Goal: Task Accomplishment & Management: Manage account settings

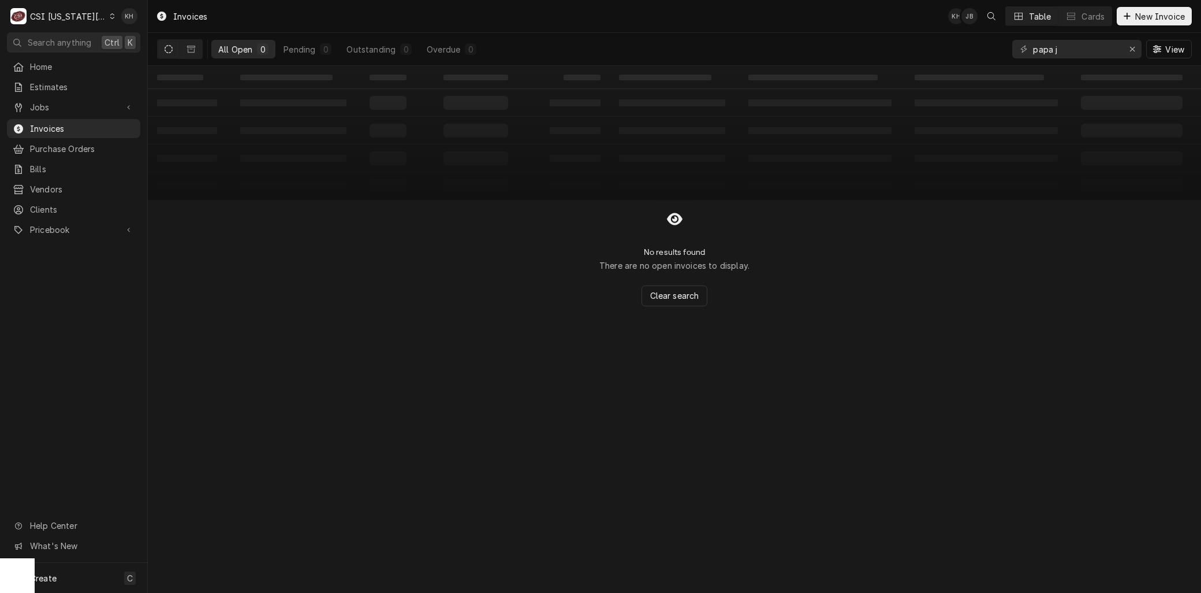
click at [44, 9] on div "C CSI Kansas City" at bounding box center [62, 16] width 111 height 23
click at [130, 57] on div "CSI St. [PERSON_NAME]" at bounding box center [198, 63] width 169 height 12
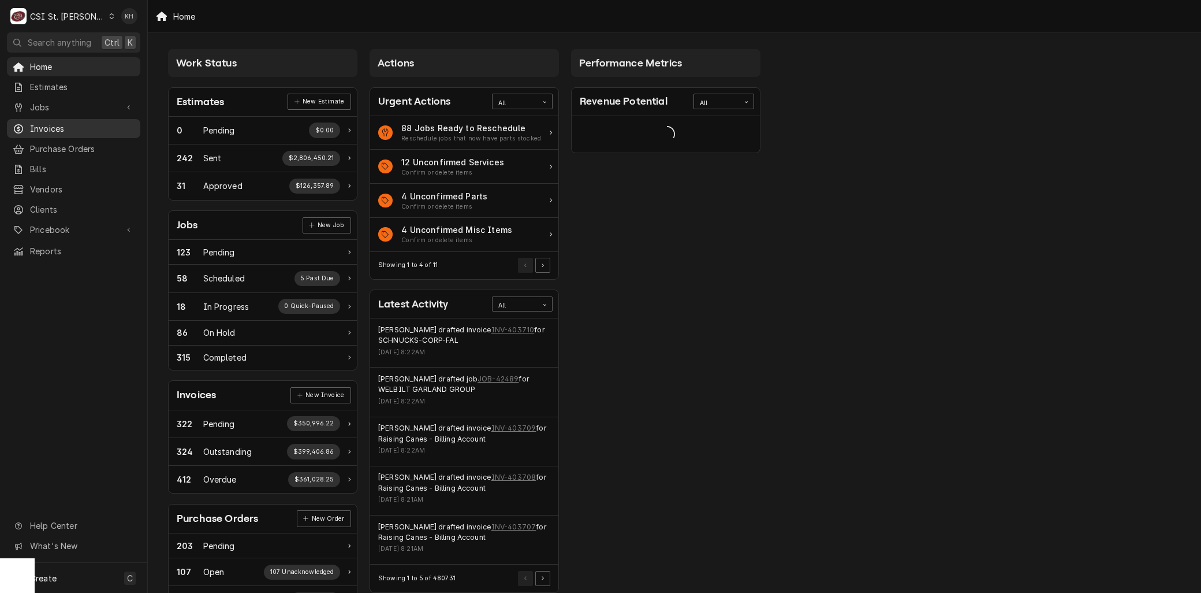
click at [73, 125] on span "Invoices" at bounding box center [82, 128] width 105 height 12
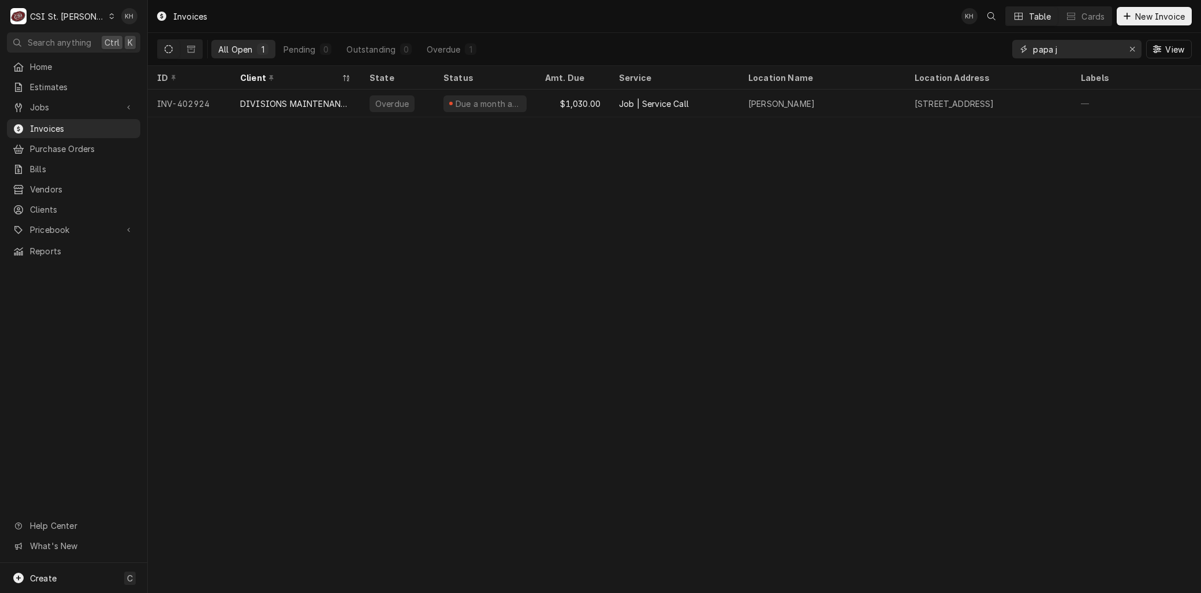
drag, startPoint x: 1062, startPoint y: 53, endPoint x: 967, endPoint y: 44, distance: 94.5
click at [967, 44] on div "All Open 1 Pending 0 Outstanding 0 Overdue 1 papa j View" at bounding box center [674, 49] width 1035 height 32
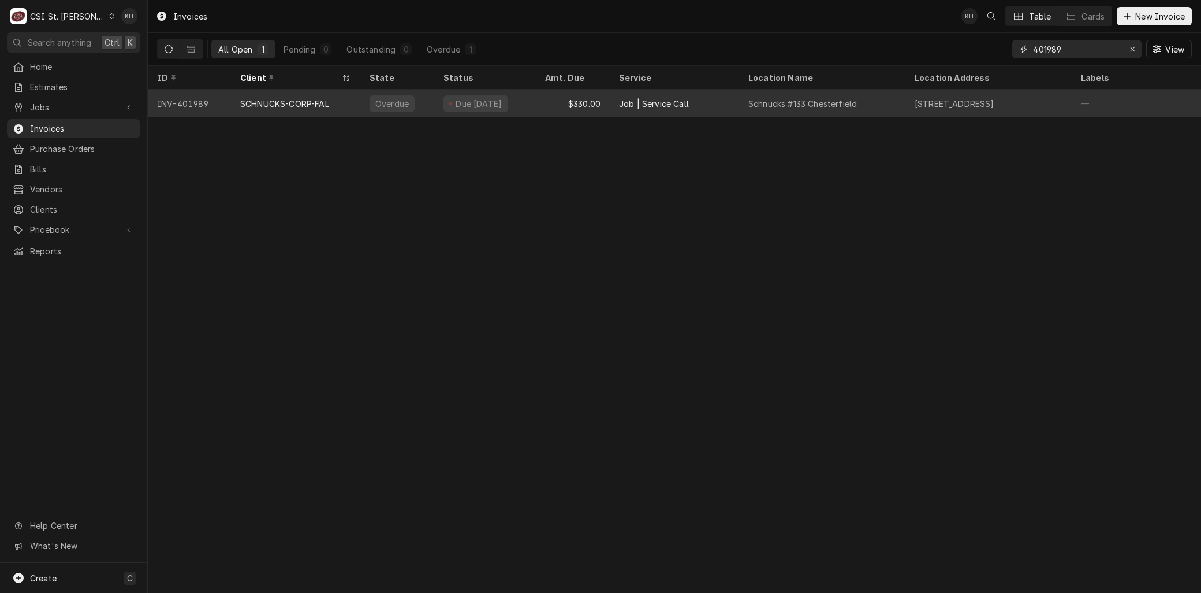
type input "401989"
click at [297, 105] on div "SCHNUCKS-CORP-FAL" at bounding box center [284, 104] width 89 height 12
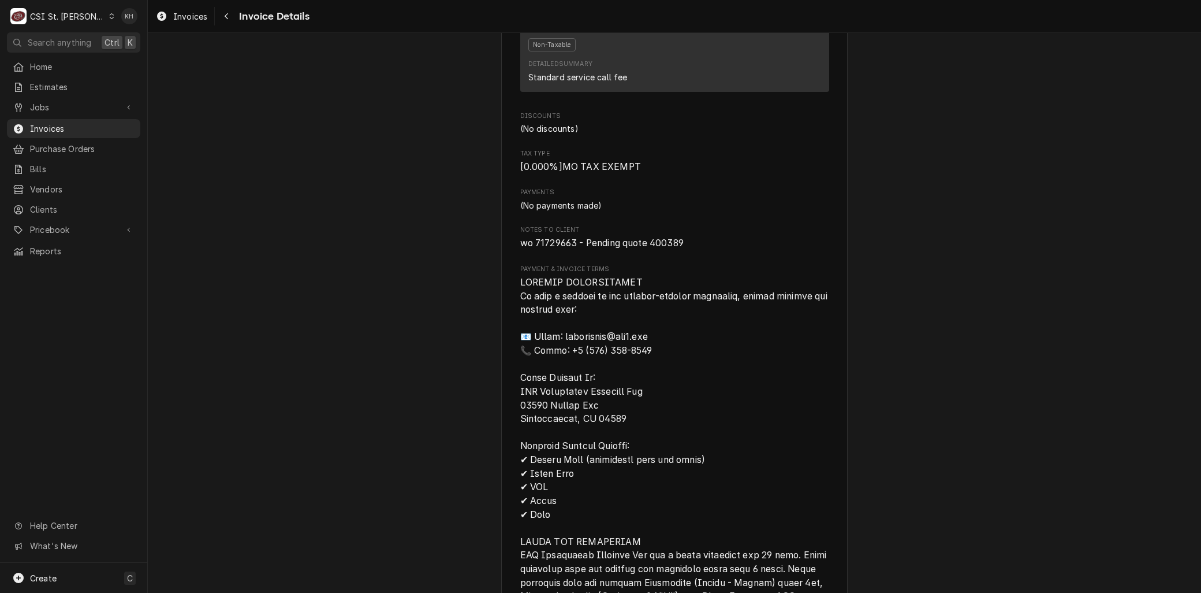
scroll to position [1090, 0]
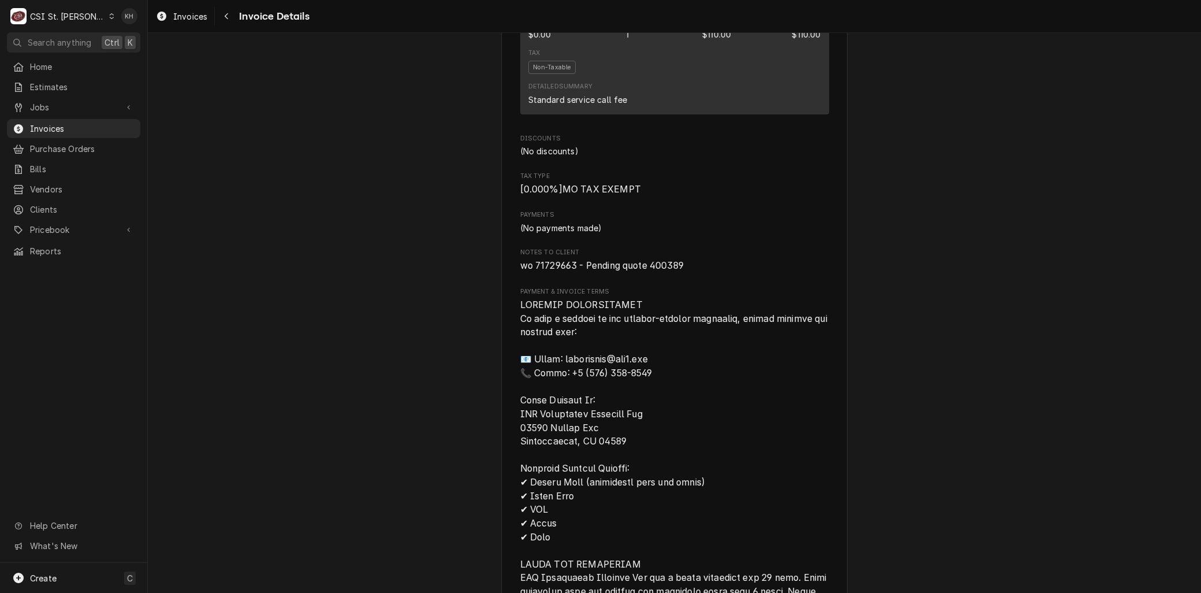
click at [887, 319] on div "Overdue Sender CSI St. Louis CSI Commercial Services Inc18330 Edison Ave Cheste…" at bounding box center [674, 65] width 1053 height 2246
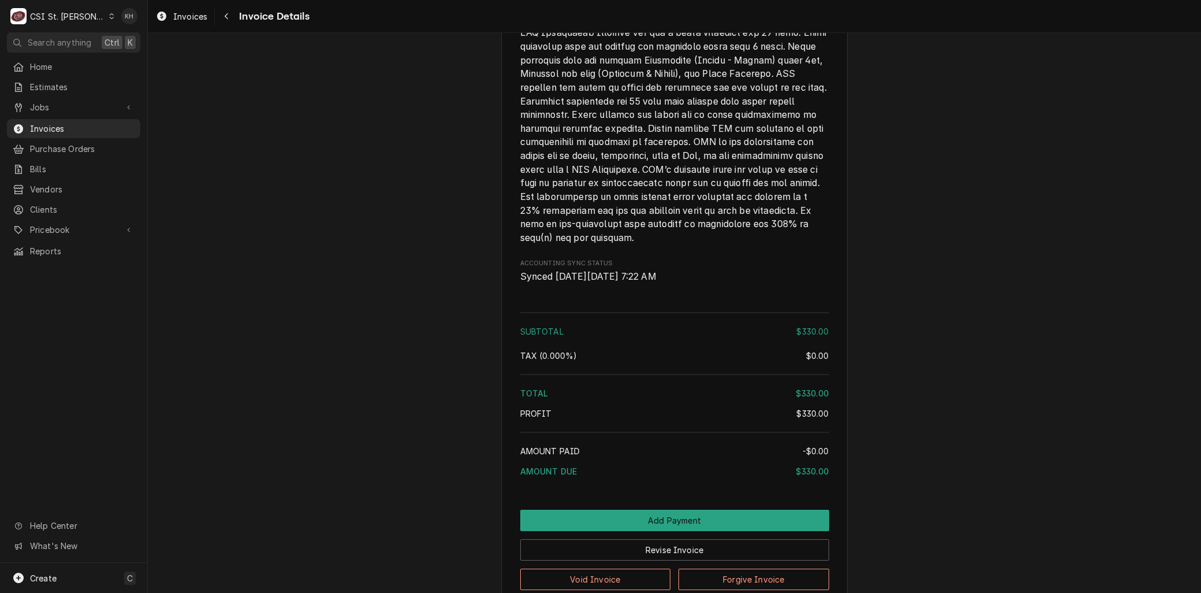
scroll to position [1778, 0]
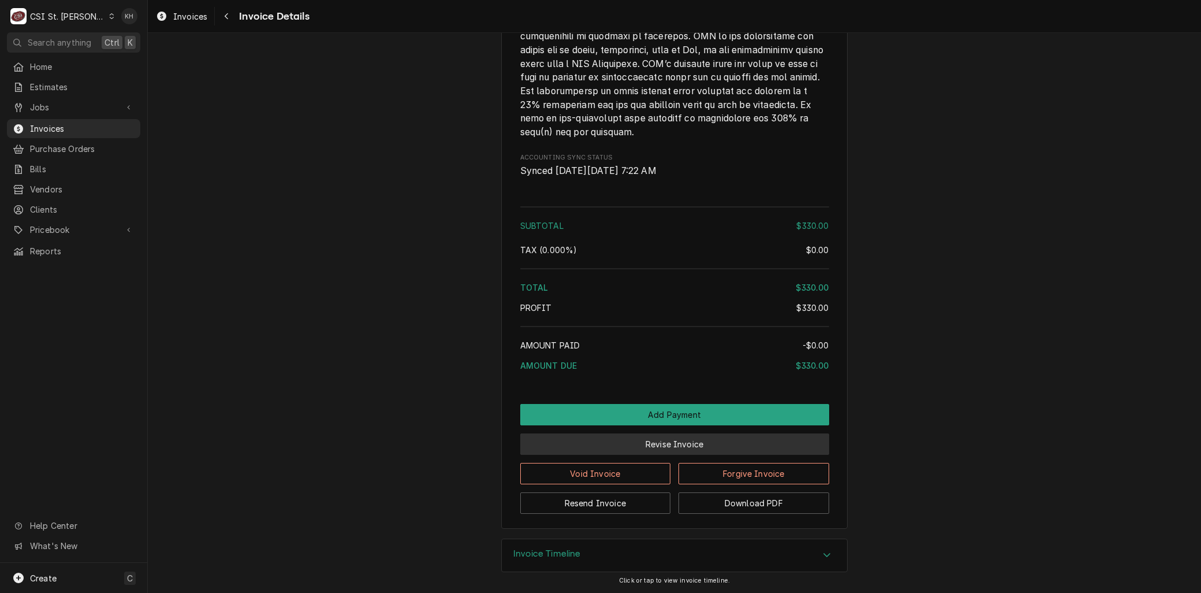
click at [685, 435] on button "Revise Invoice" at bounding box center [674, 443] width 309 height 21
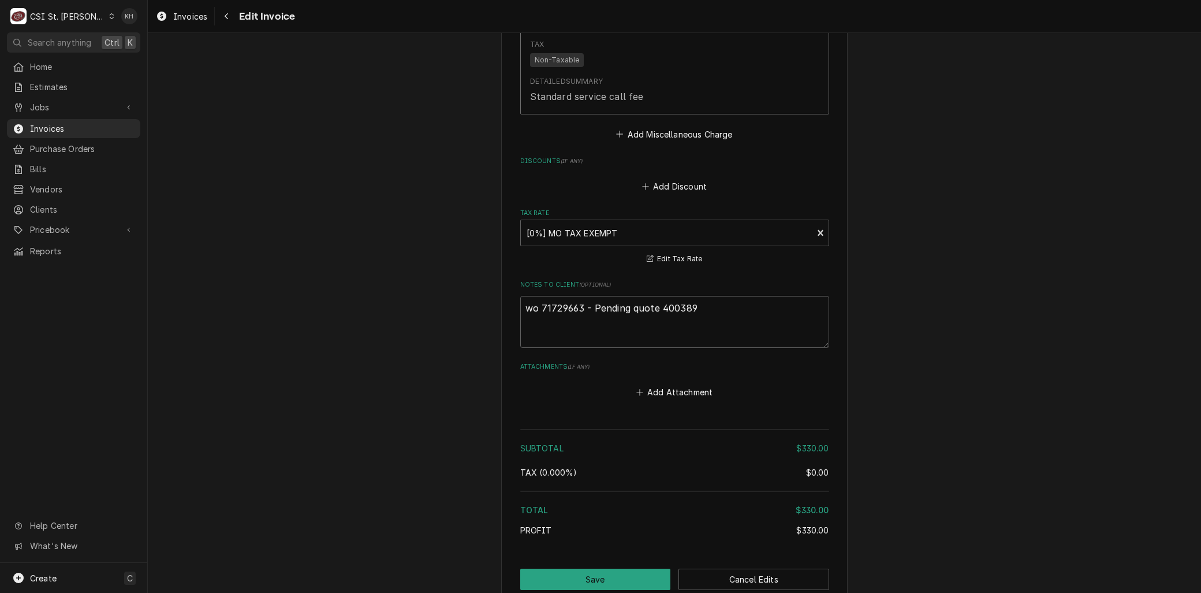
scroll to position [1668, 0]
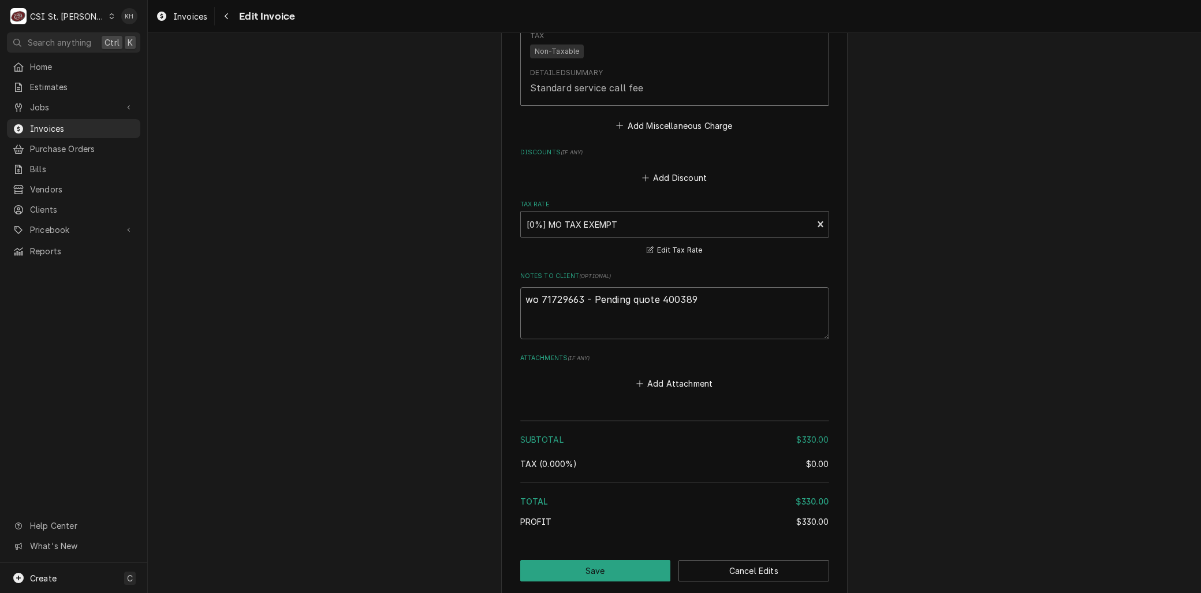
click at [730, 304] on textarea "wo 71729663 - Pending quote 400389" at bounding box center [674, 313] width 309 height 52
type textarea "x"
type textarea "wo 71729663 - Pending quote 400389"
type textarea "x"
type textarea "wo 71729663 - Pending quote 400389 -"
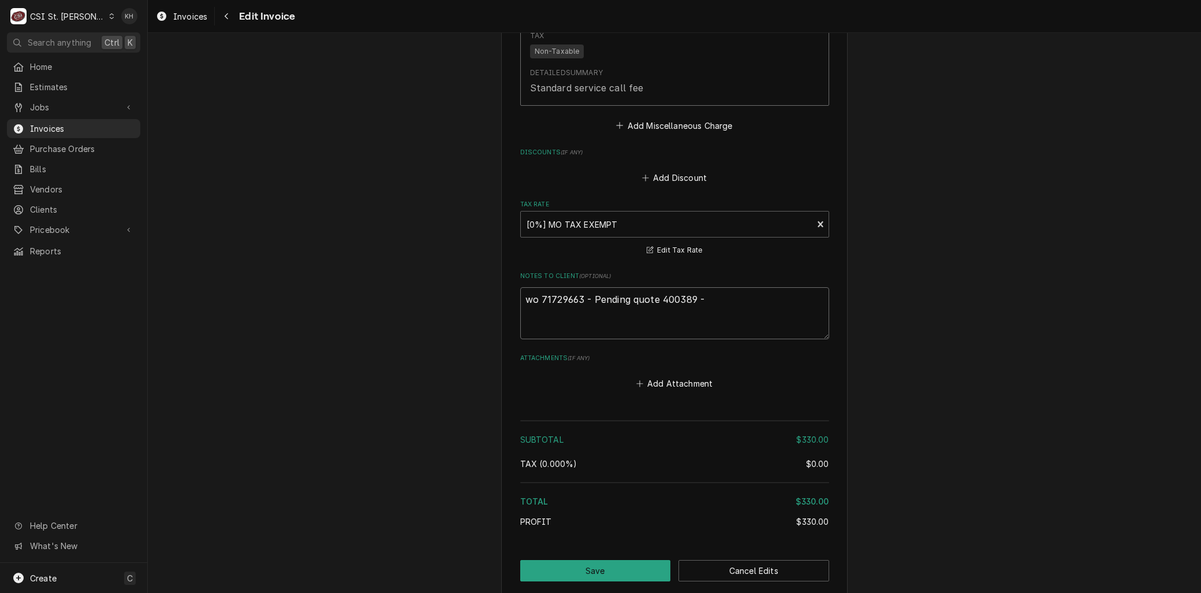
type textarea "x"
type textarea "wo 71729663 - Pending quote 400389 -"
type textarea "x"
type textarea "wo 71729663 - Pending quote 400389 - Q"
type textarea "x"
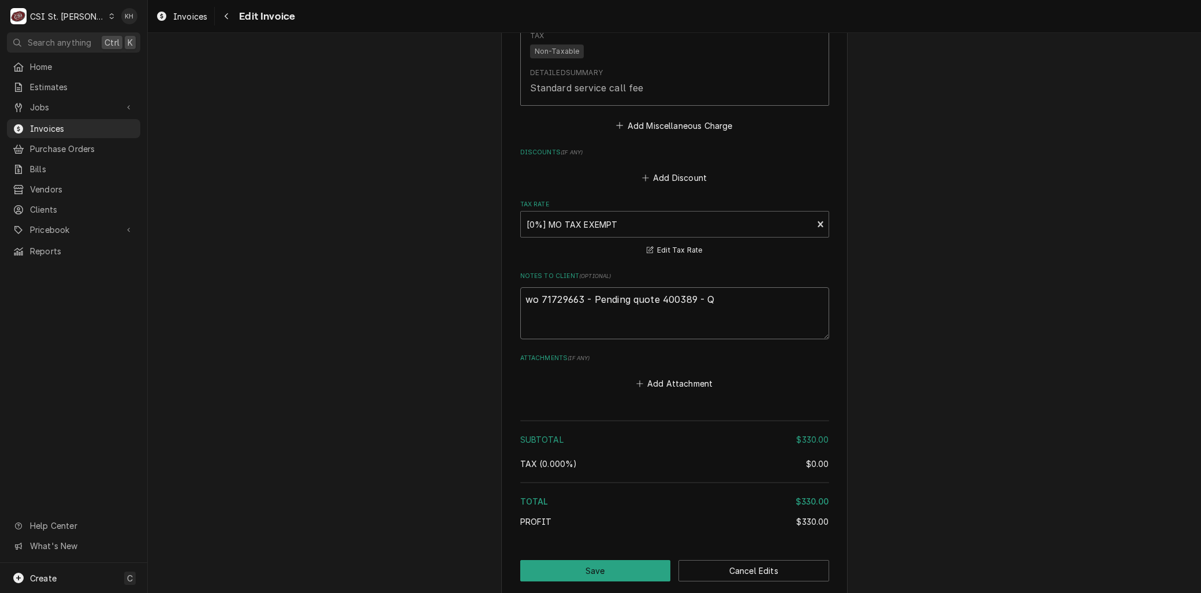
type textarea "wo 71729663 - Pending quote 400389 - Qu"
type textarea "x"
type textarea "wo 71729663 - Pending quote 400389 - Quo"
type textarea "x"
type textarea "wo 71729663 - Pending quote 400389 - Quot"
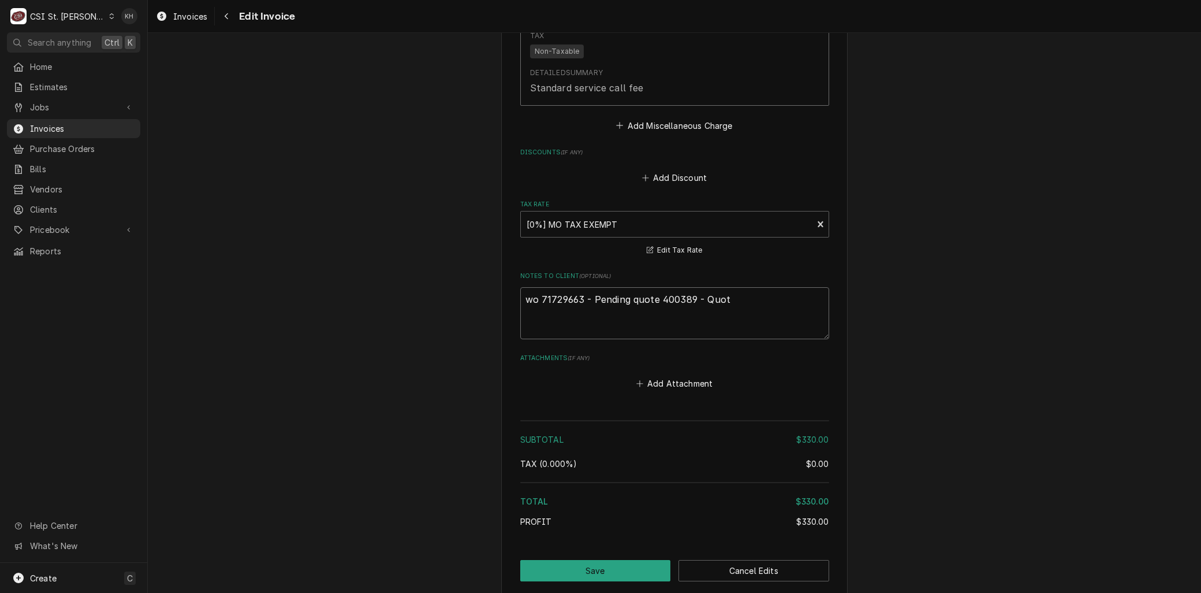
type textarea "x"
type textarea "wo 71729663 - Pending quote 400389 - Quote"
type textarea "x"
type textarea "wo 71729663 - Pending quote 400389 - Quote"
type textarea "x"
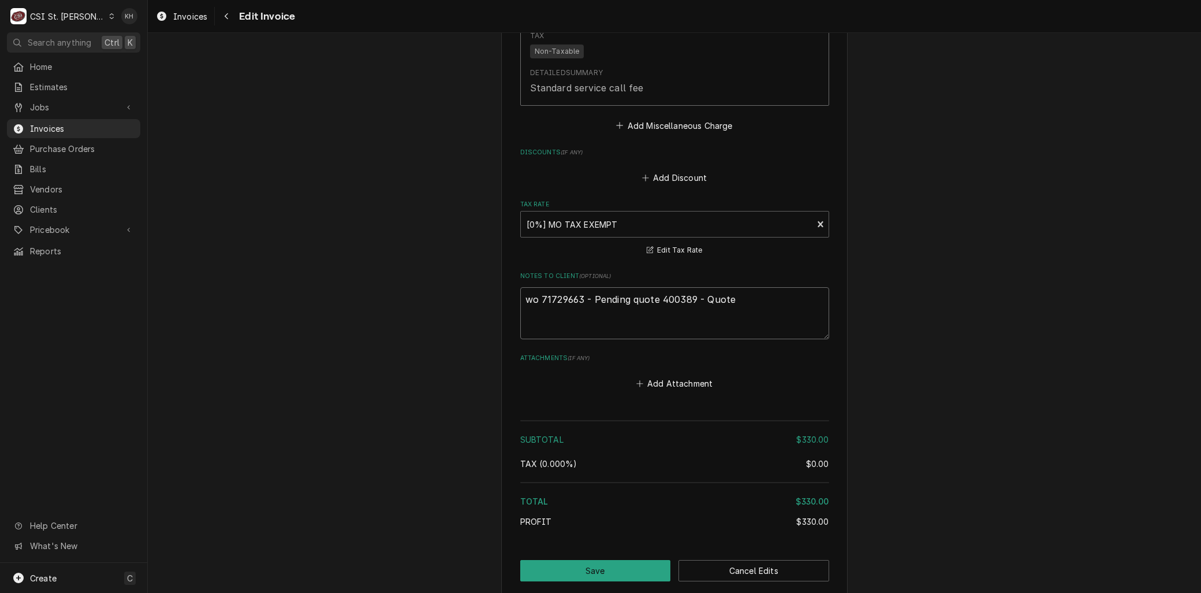
type textarea "wo 71729663 - Pending quote 400389 - Quote r"
type textarea "x"
type textarea "wo 71729663 - Pending quote 400389 - Quote rej"
type textarea "x"
type textarea "wo 71729663 - Pending quote 400389 - Quote reje"
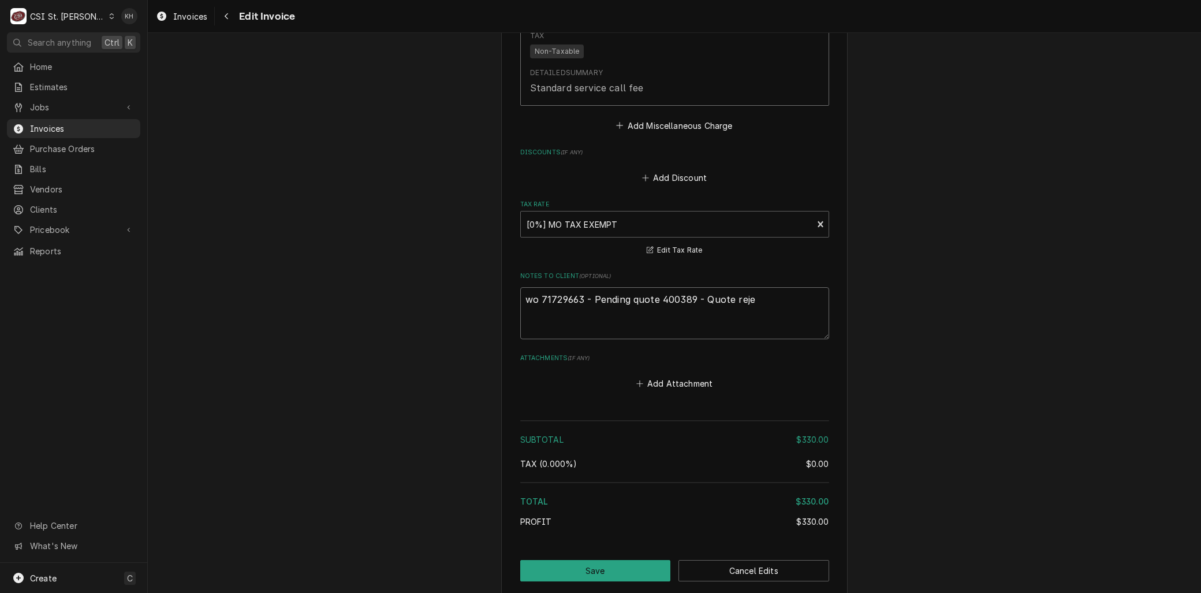
type textarea "x"
type textarea "wo 71729663 - Pending quote 400389 - Quote rejece"
type textarea "x"
type textarea "wo 71729663 - Pending quote 400389 - Quote rejecet"
type textarea "x"
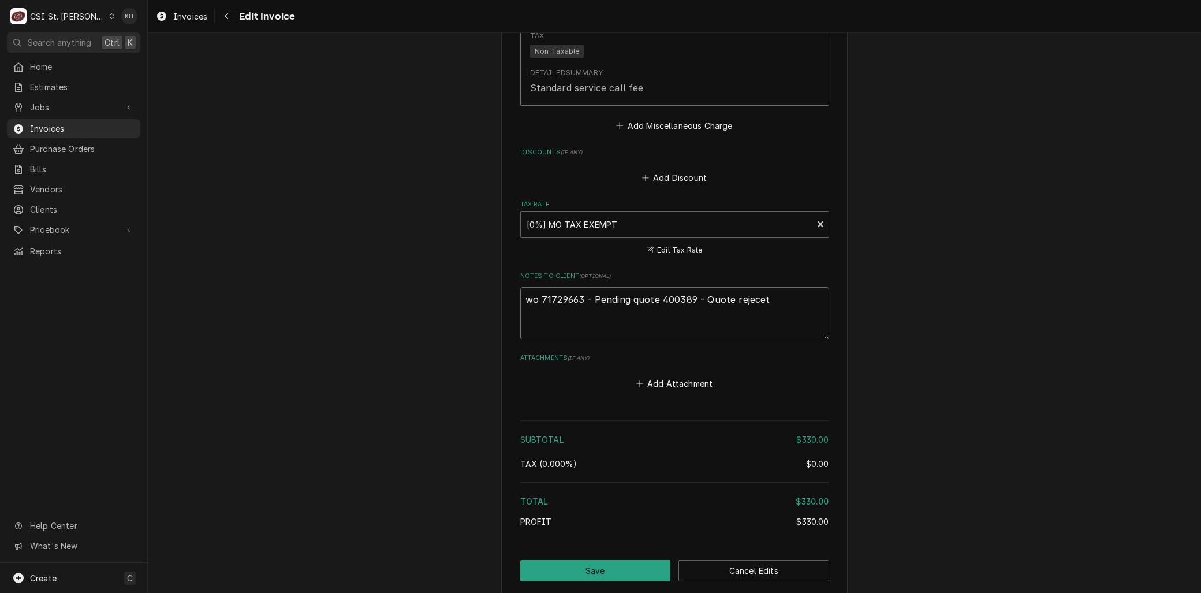
type textarea "wo 71729663 - Pending quote 400389 - Quote rejece"
type textarea "x"
type textarea "wo 71729663 - Pending quote 400389 - Quote rejec"
type textarea "x"
type textarea "wo 71729663 - Pending quote 400389 - Quote reject"
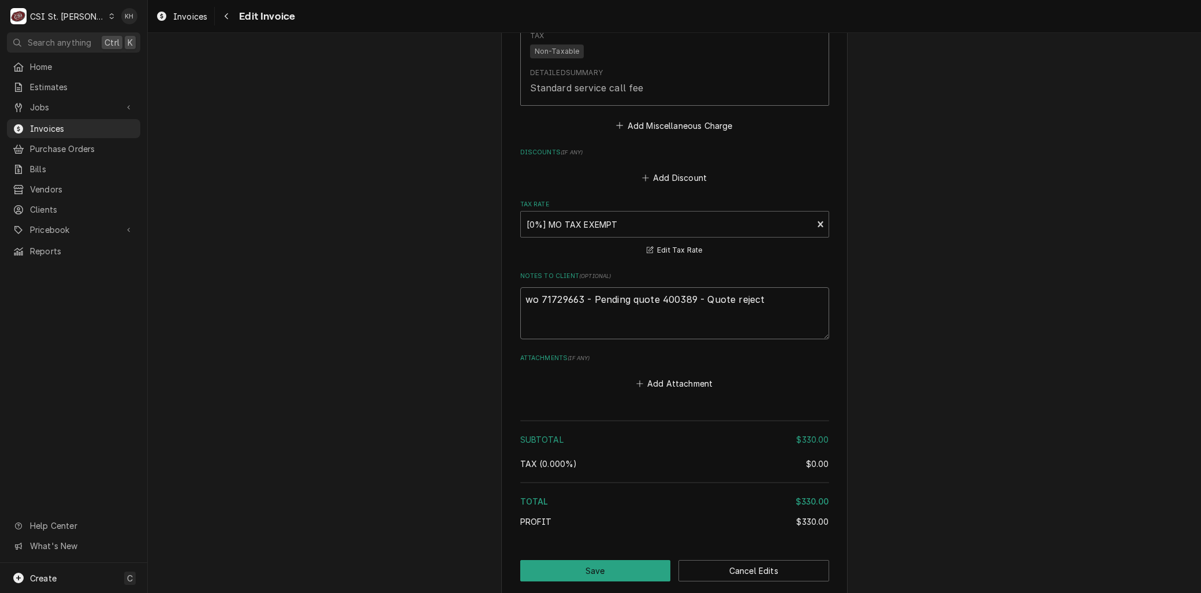
type textarea "x"
type textarea "wo 71729663 - Pending quote 400389 - Quote rejecte"
type textarea "x"
type textarea "wo 71729663 - Pending quote 400389 - Quote rejected"
drag, startPoint x: 655, startPoint y: 299, endPoint x: 690, endPoint y: 298, distance: 34.7
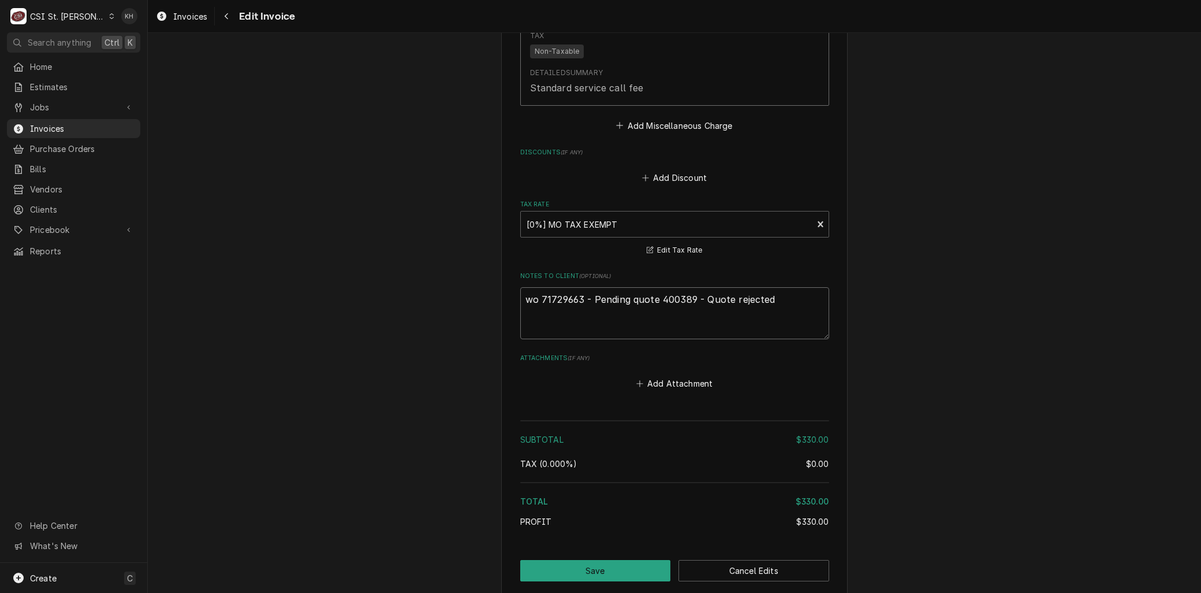
click at [690, 298] on textarea "wo 71729663 - Pending quote 400389 - Quote rejected" at bounding box center [674, 313] width 309 height 52
click at [731, 299] on textarea "wo 71729663 - Pending quote 400389 - Quote rejected" at bounding box center [674, 313] width 309 height 52
paste textarea "400389"
type textarea "x"
type textarea "wo 71729663 - Pending quote 400389 - Quote 400389rejected"
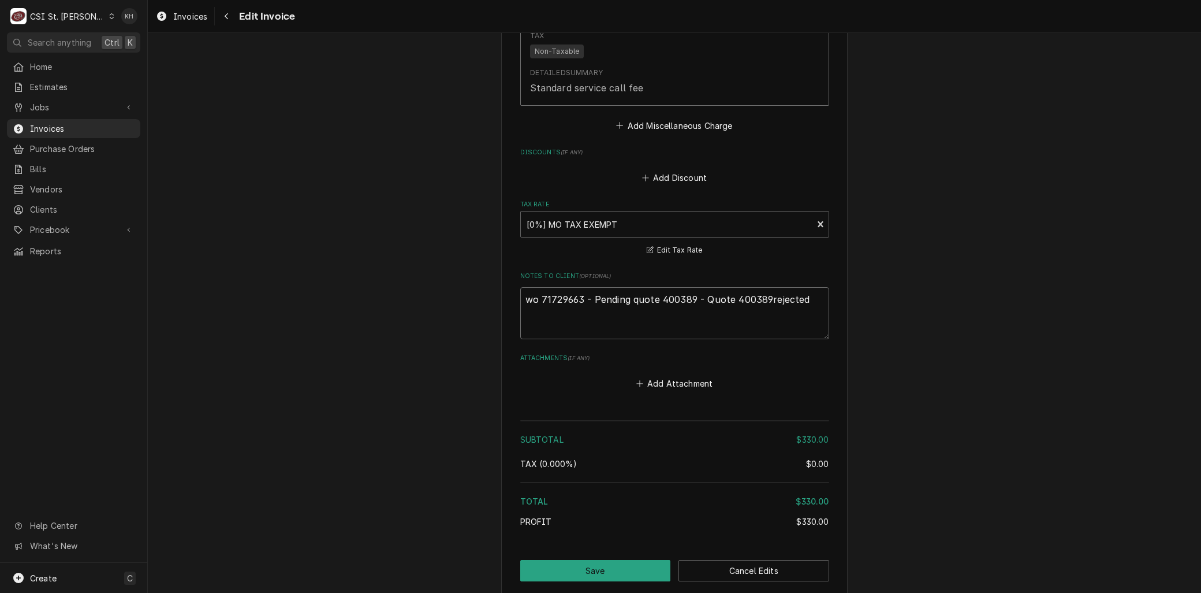
type textarea "x"
type textarea "wo 71729663 - Pending quote 400389 - Quote 400389 rejected"
drag, startPoint x: 701, startPoint y: 298, endPoint x: 590, endPoint y: 303, distance: 111.0
click at [590, 303] on textarea "wo 71729663 - Pending quote 400389 - Quote 400389 rejected" at bounding box center [674, 313] width 309 height 52
type textarea "x"
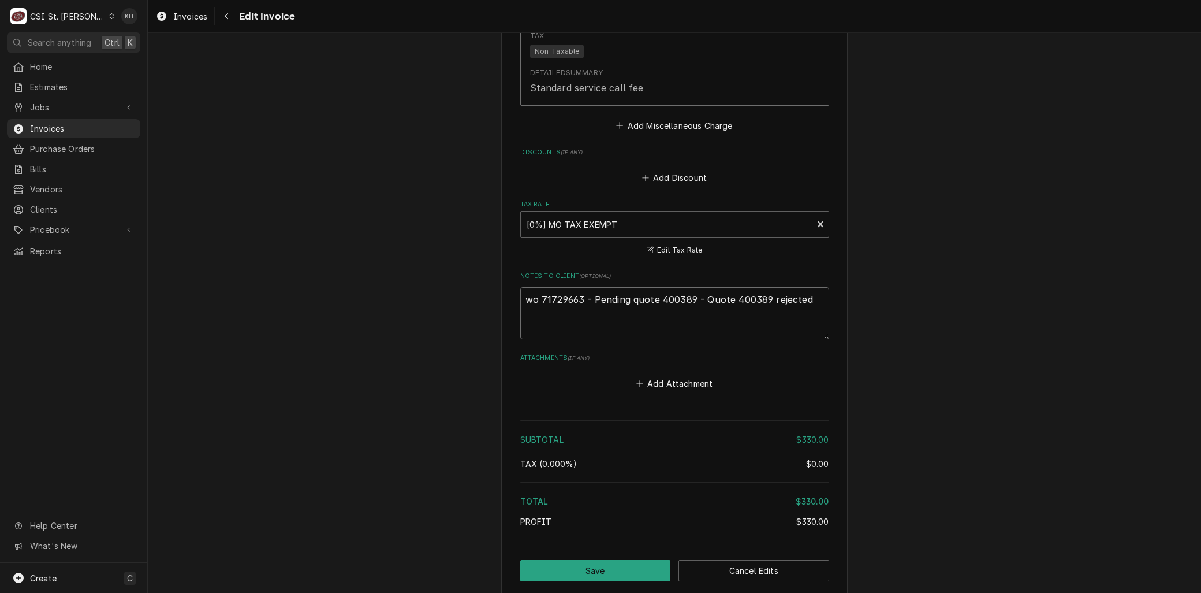
type textarea "wo 71729663 - Quote 400389 rejected"
type textarea "x"
type textarea "wo 71729663 - Quote 400389 rejected -"
type textarea "x"
type textarea "wo 71729663 - Quote 400389 rejected -"
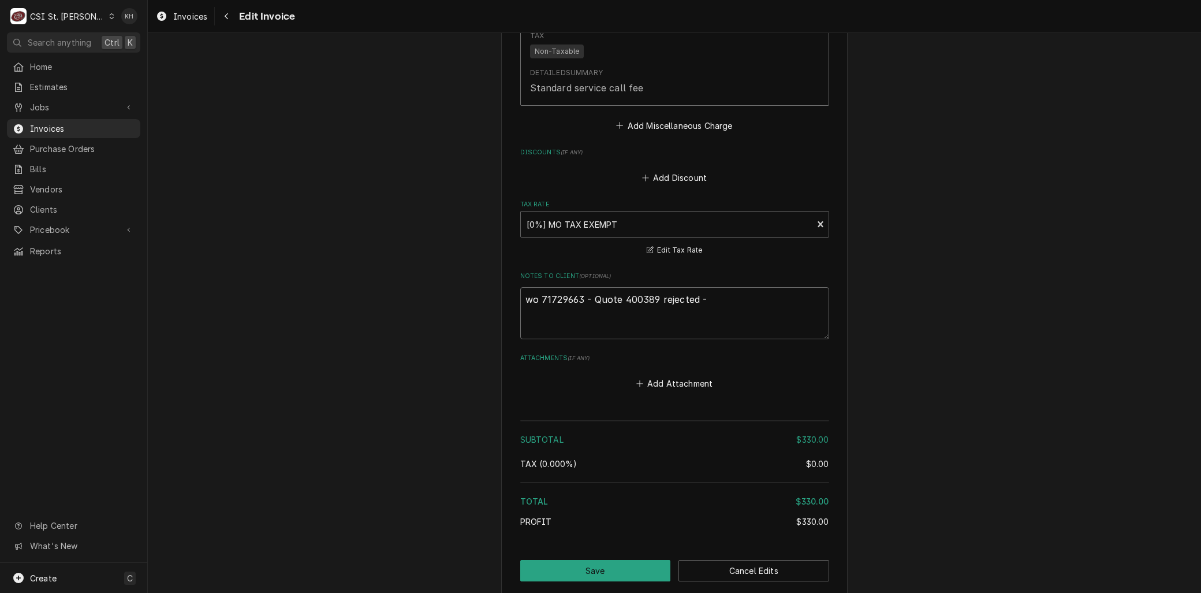
type textarea "x"
type textarea "wo 71729663 - Quote 400389 rejected - b"
type textarea "x"
type textarea "wo 71729663 - Quote 400389 rejected - bi"
type textarea "x"
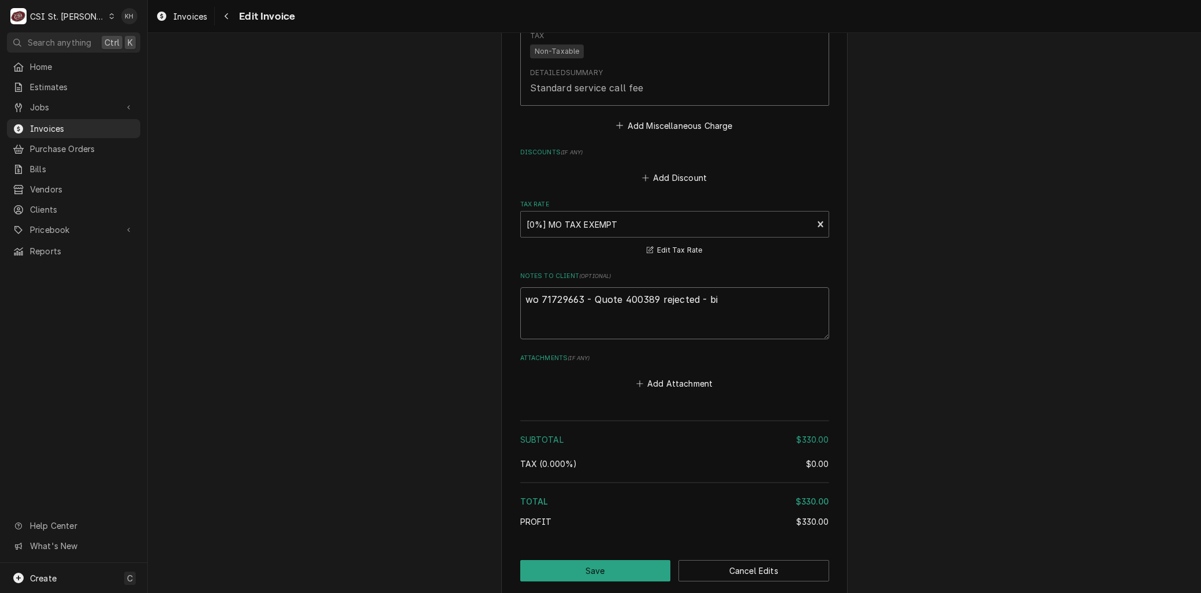
type textarea "wo 71729663 - Quote 400389 rejected - bil"
type textarea "x"
type textarea "wo 71729663 - Quote 400389 rejected - bill"
type textarea "x"
type textarea "wo 71729663 - Quote 400389 rejected - billi"
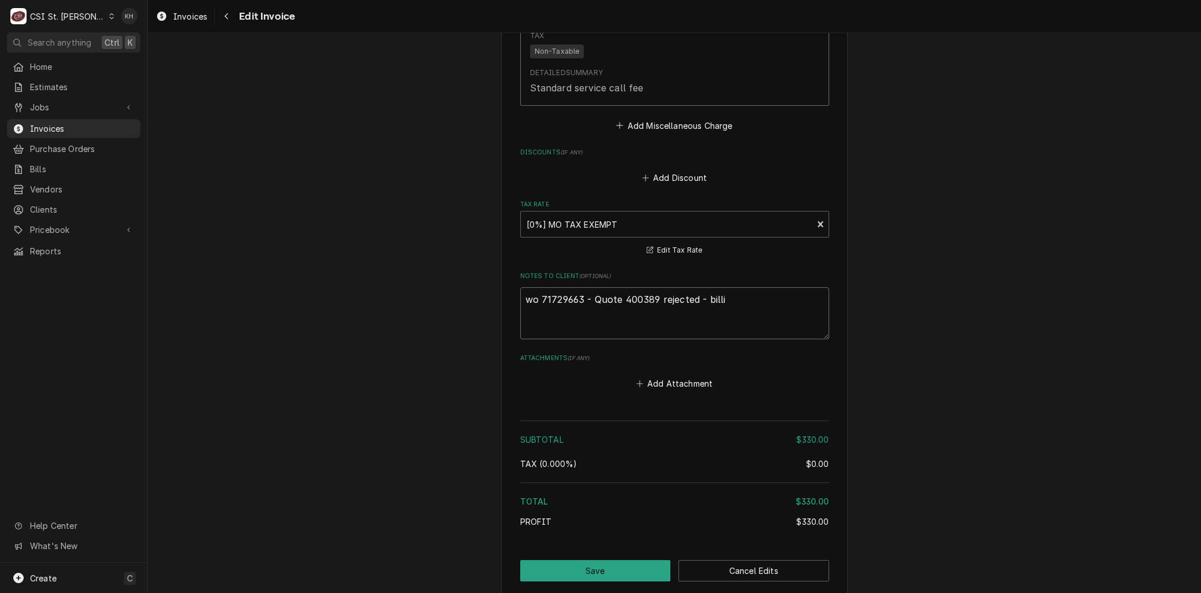
type textarea "x"
type textarea "wo 71729663 - Quote 400389 rejected - billing"
type textarea "x"
type textarea "wo 71729663 - Quote 400389 rejected - billing"
type textarea "x"
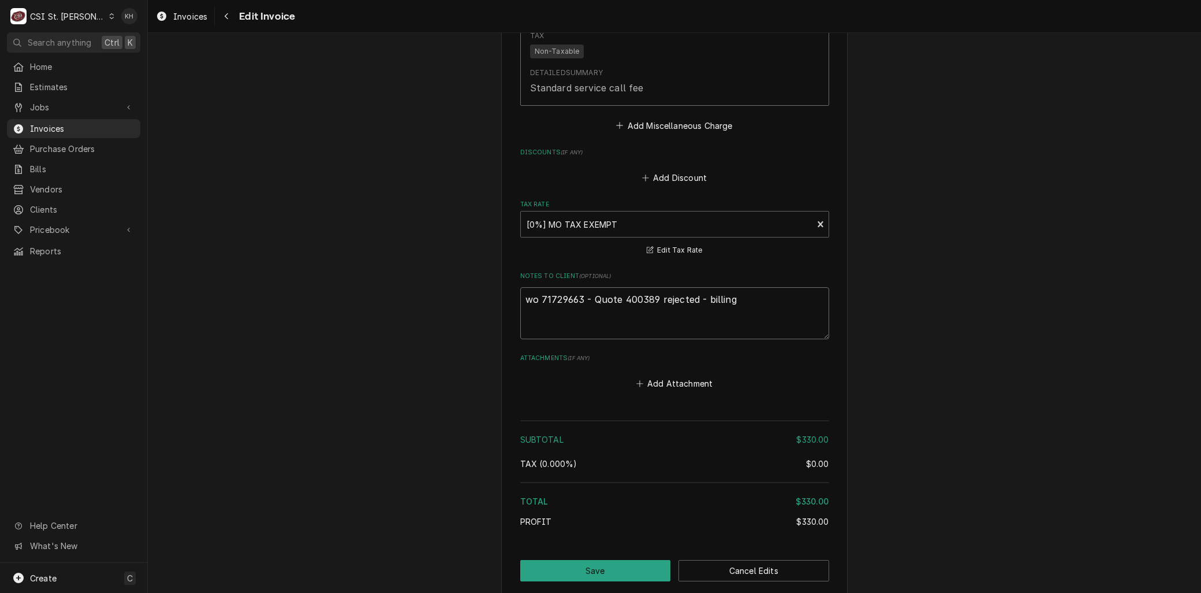
type textarea "wo 71729663 - Quote 400389 rejected - billing i"
type textarea "x"
type textarea "wo 71729663 - Quote 400389 rejected - billing in"
type textarea "x"
type textarea "wo 71729663 - Quote 400389 rejected - billing inc"
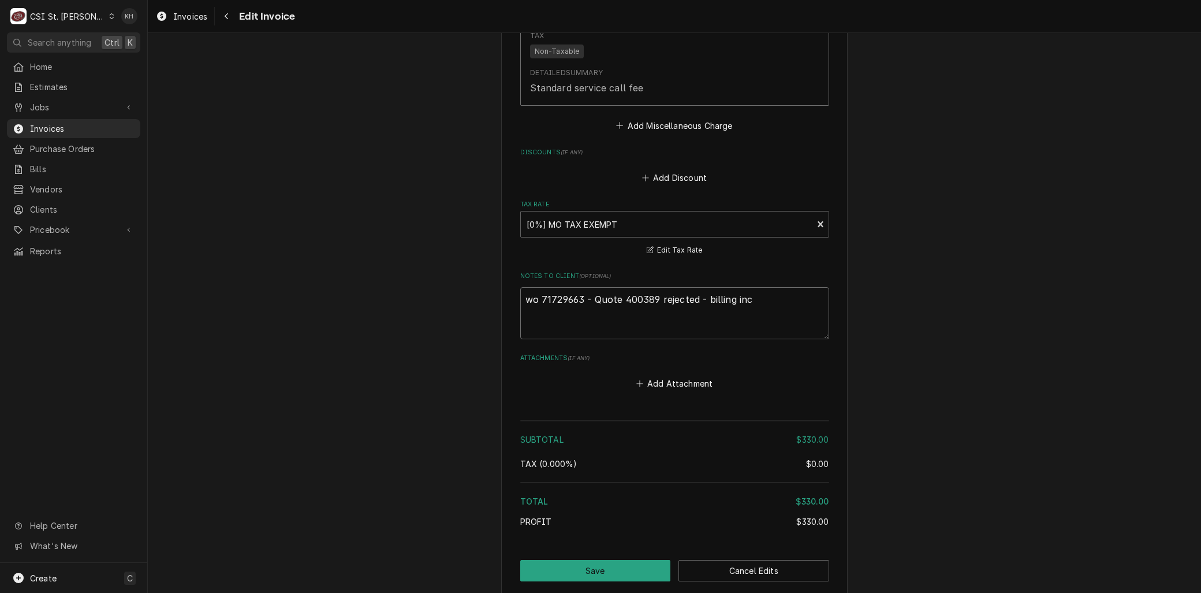
type textarea "x"
type textarea "wo 71729663 - Quote 400389 rejected - billing incu"
type textarea "x"
type textarea "wo 71729663 - Quote 400389 rejected - billing incur"
type textarea "x"
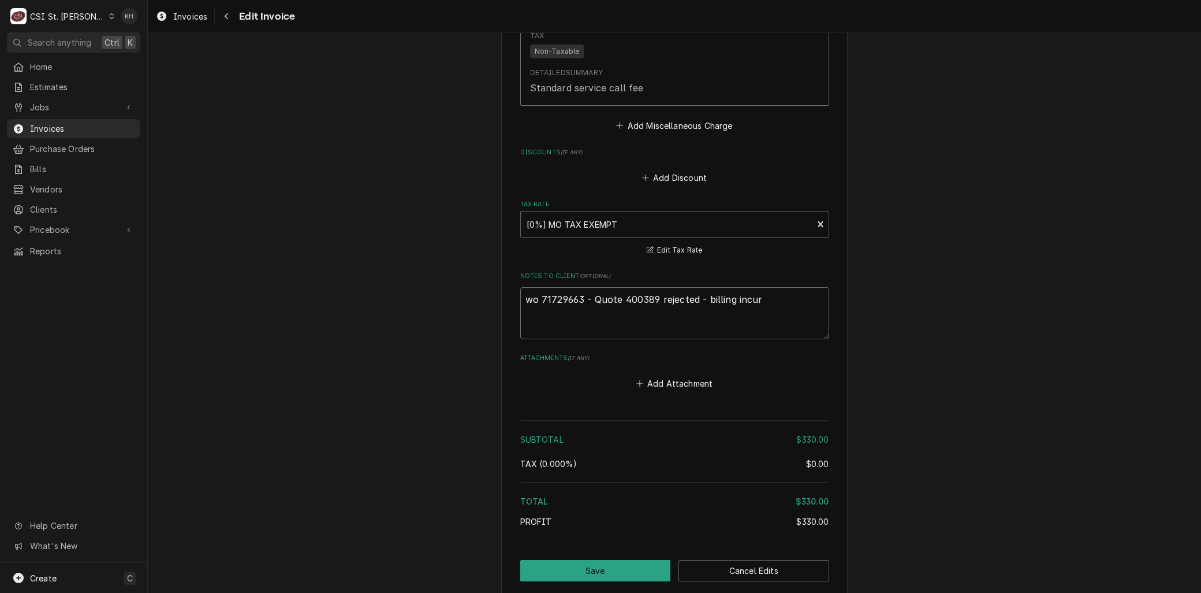
type textarea "wo 71729663 - Quote 400389 rejected - billing incurr"
type textarea "x"
type textarea "wo 71729663 - Quote 400389 rejected - billing incurre"
type textarea "x"
type textarea "wo 71729663 - Quote 400389 rejected - billing incurred"
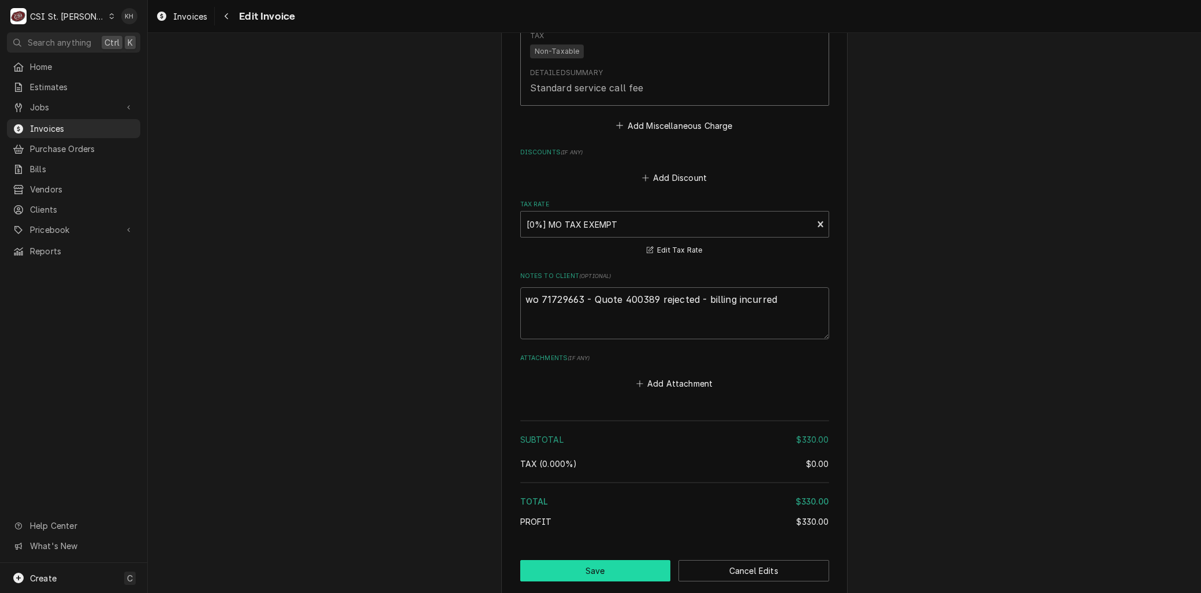
click at [592, 568] on button "Save" at bounding box center [595, 570] width 151 height 21
type textarea "x"
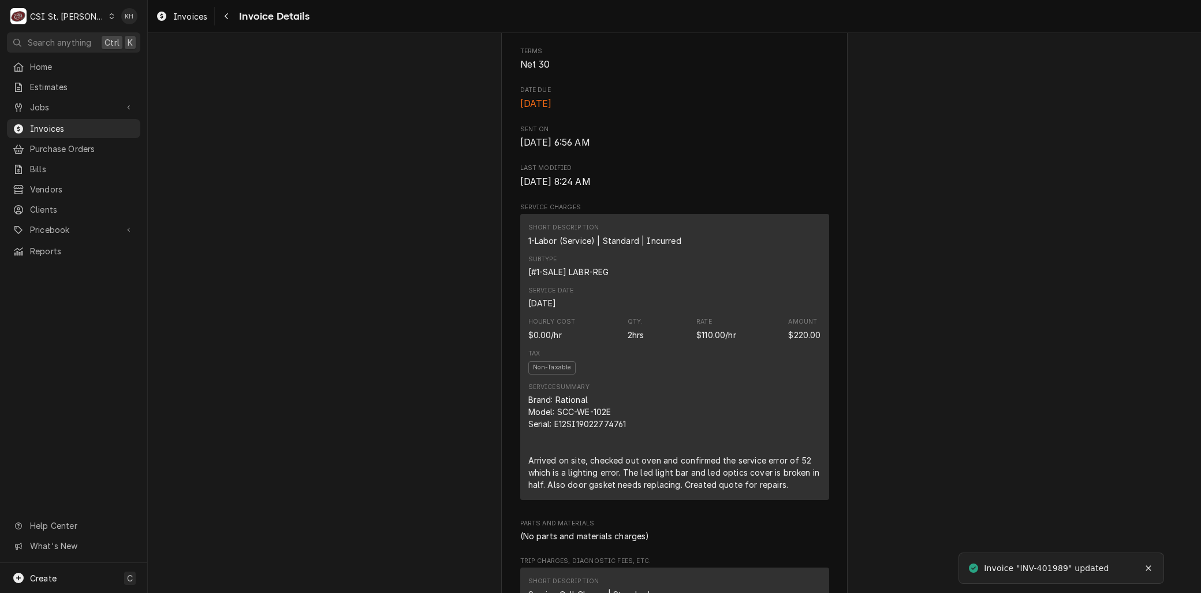
scroll to position [321, 0]
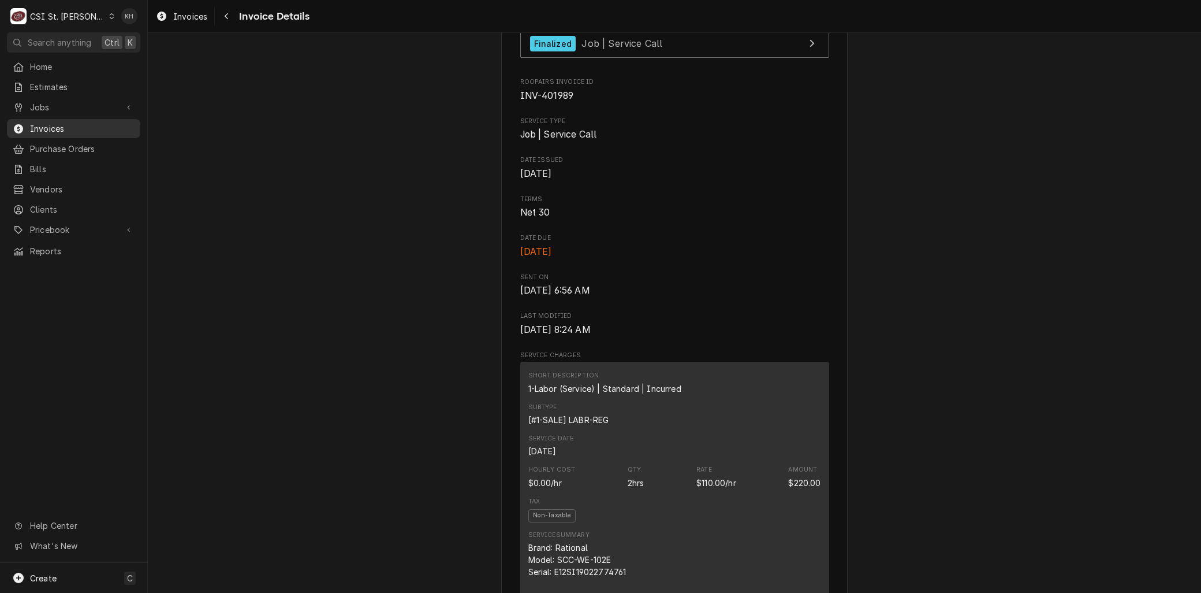
click at [61, 123] on span "Invoices" at bounding box center [82, 128] width 105 height 12
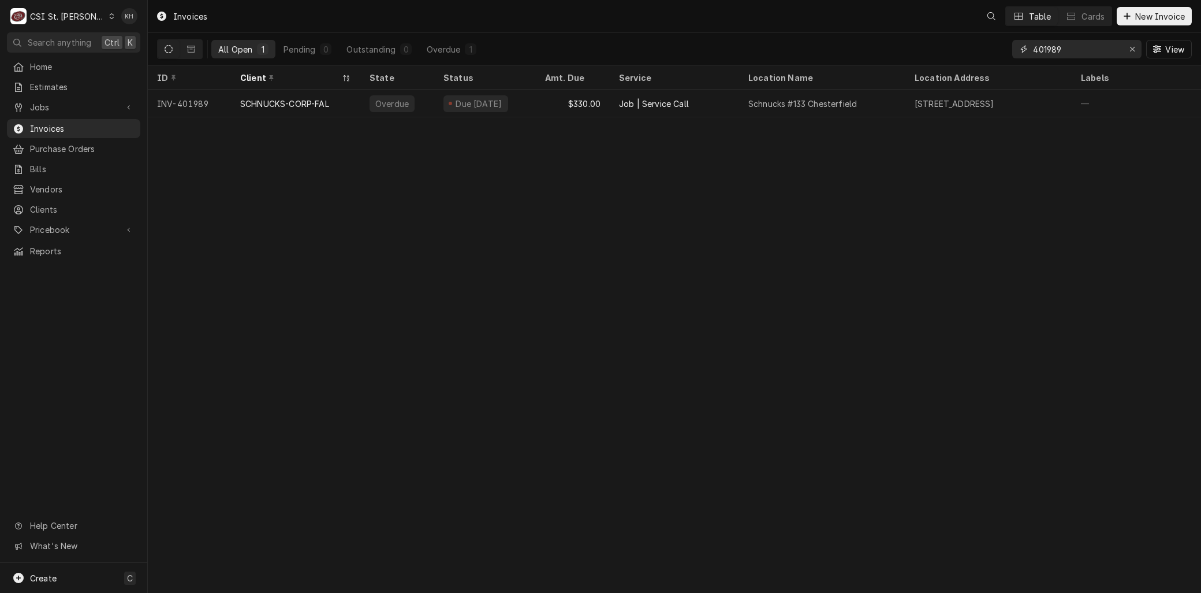
drag, startPoint x: 1073, startPoint y: 45, endPoint x: 973, endPoint y: 47, distance: 99.9
click at [973, 47] on div "All Open 1 Pending 0 Outstanding 0 Overdue 1 401989 View" at bounding box center [674, 49] width 1035 height 32
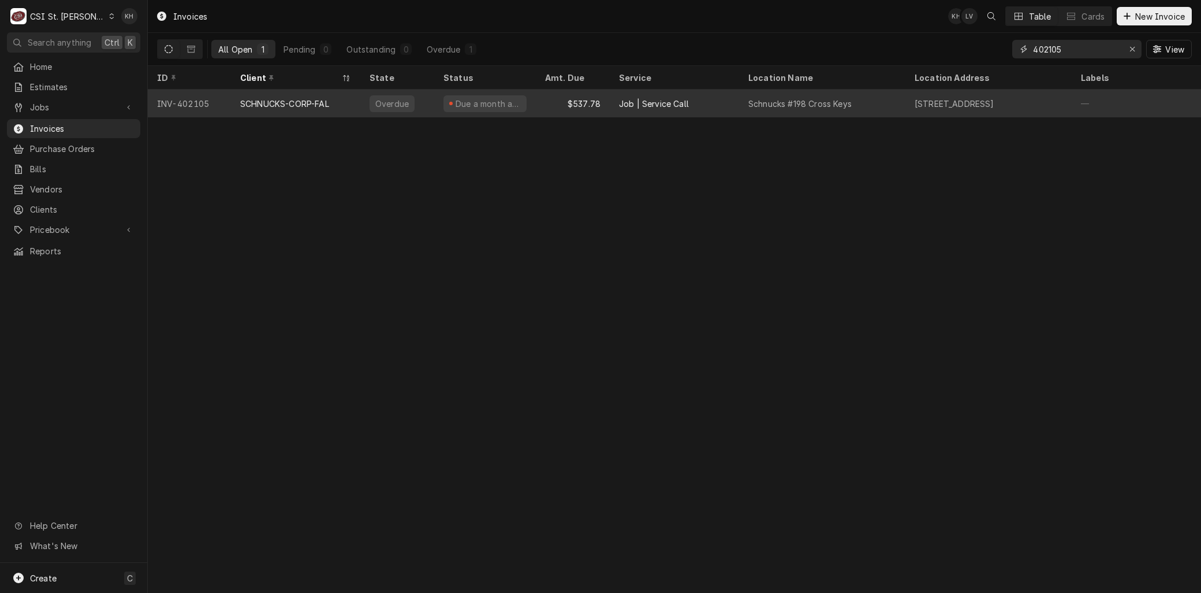
type input "402105"
click at [283, 108] on div "SCHNUCKS-CORP-FAL" at bounding box center [295, 104] width 129 height 28
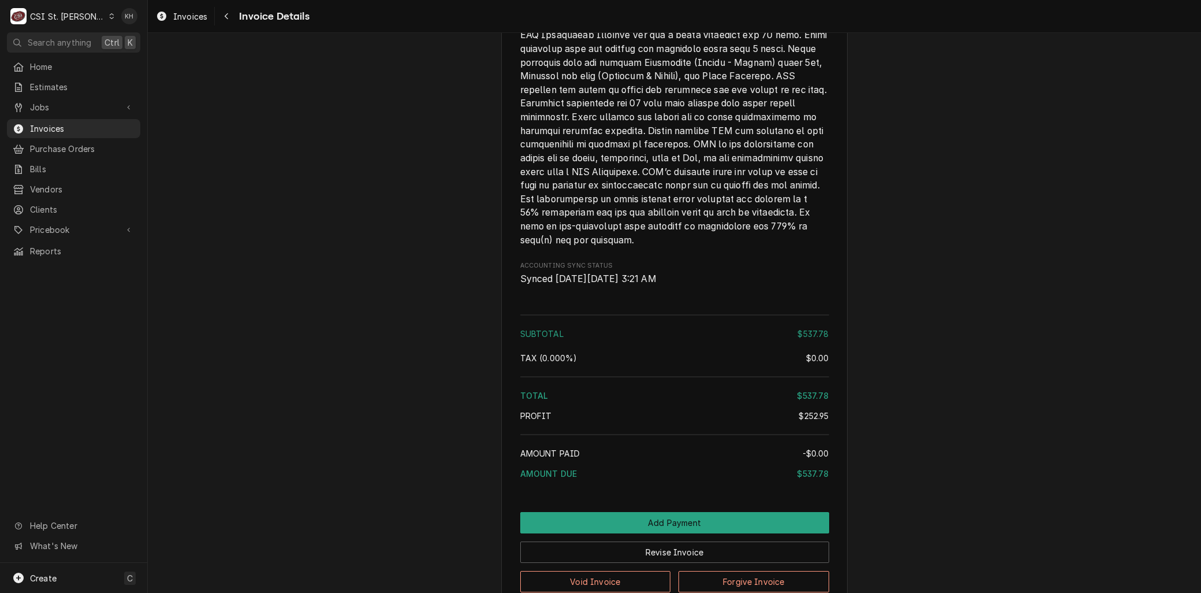
scroll to position [2418, 0]
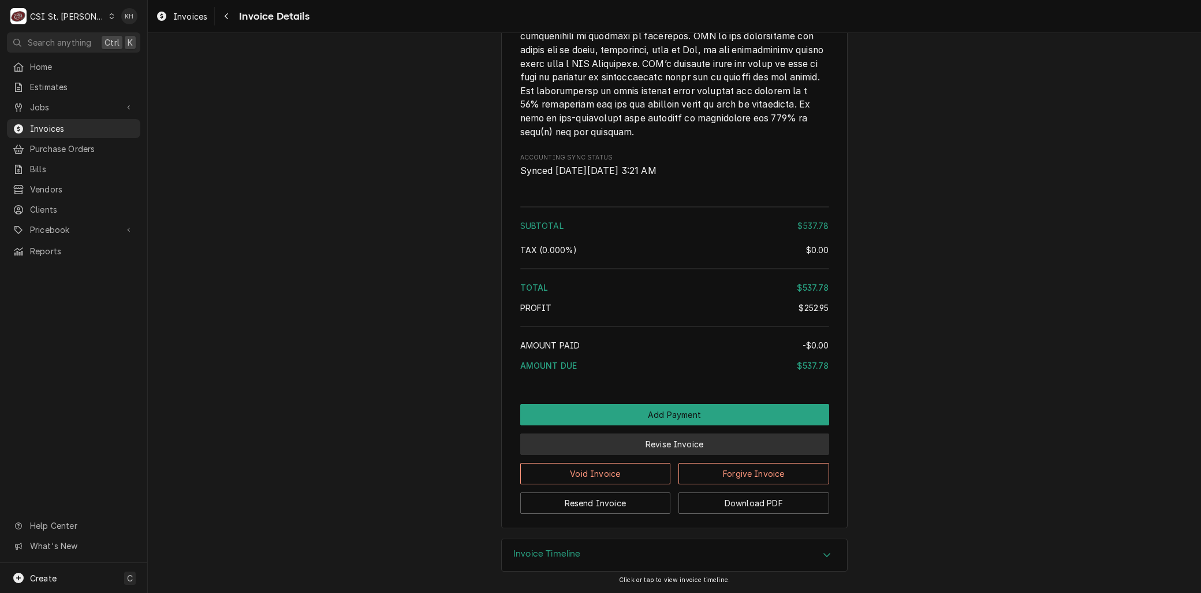
click at [654, 444] on button "Revise Invoice" at bounding box center [674, 443] width 309 height 21
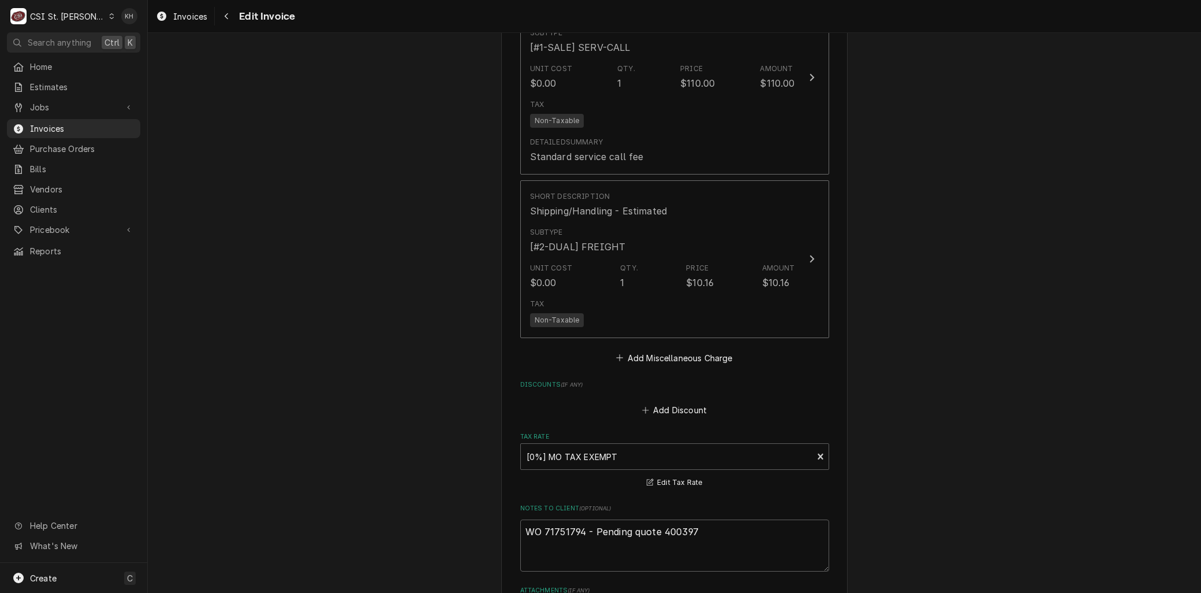
scroll to position [2438, 0]
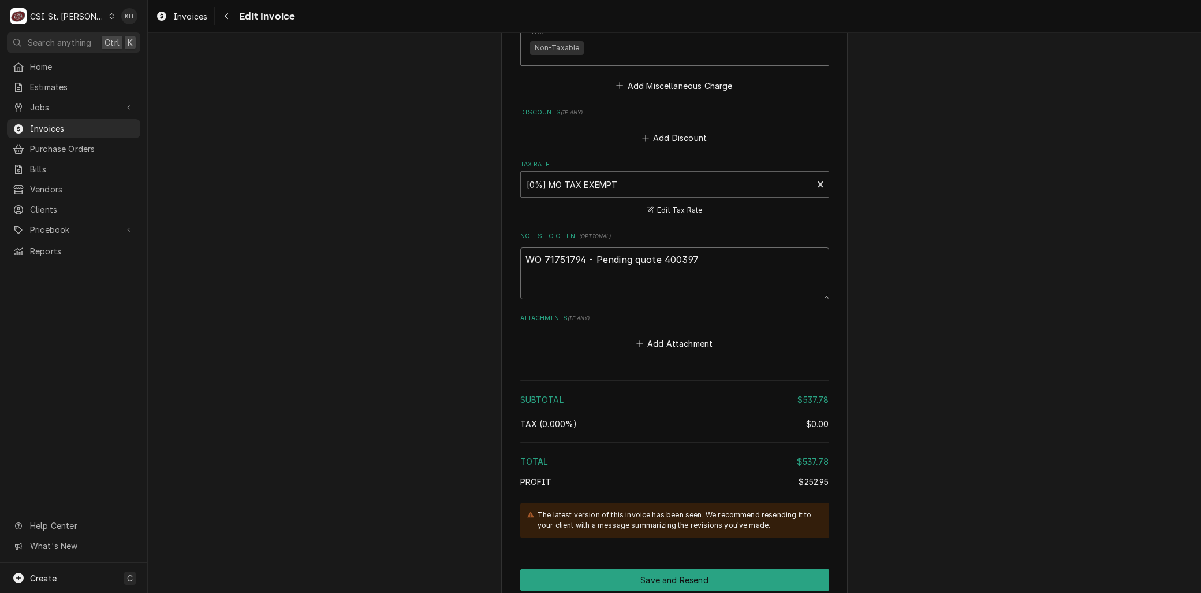
drag, startPoint x: 590, startPoint y: 259, endPoint x: 635, endPoint y: 263, distance: 45.2
click at [635, 263] on textarea "WO 71751794 - Pending quote 400397" at bounding box center [674, 273] width 309 height 52
type textarea "x"
type textarea "WO 71751794 - Quote 400397"
type textarea "x"
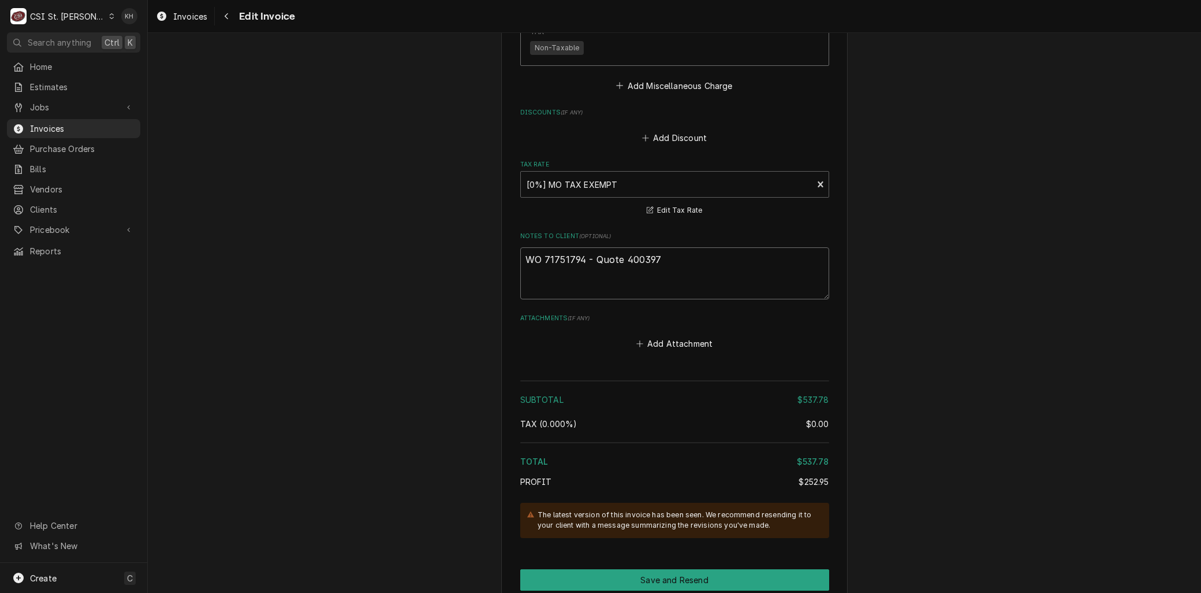
type textarea "WO 71751794 - Quote 400397"
type textarea "x"
type textarea "WO 71751794 - Quote 400397 r"
type textarea "x"
type textarea "WO 71751794 - Quote 400397 re"
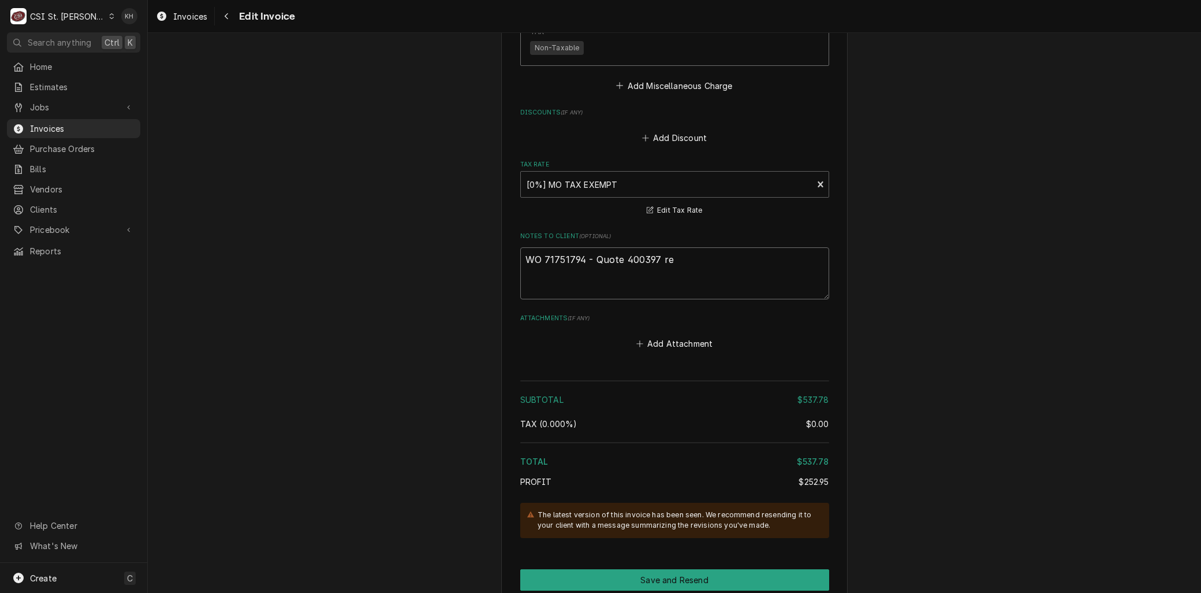
type textarea "x"
type textarea "WO 71751794 - Quote 400397 reje"
type textarea "x"
type textarea "WO 71751794 - Quote 400397 rejec"
type textarea "x"
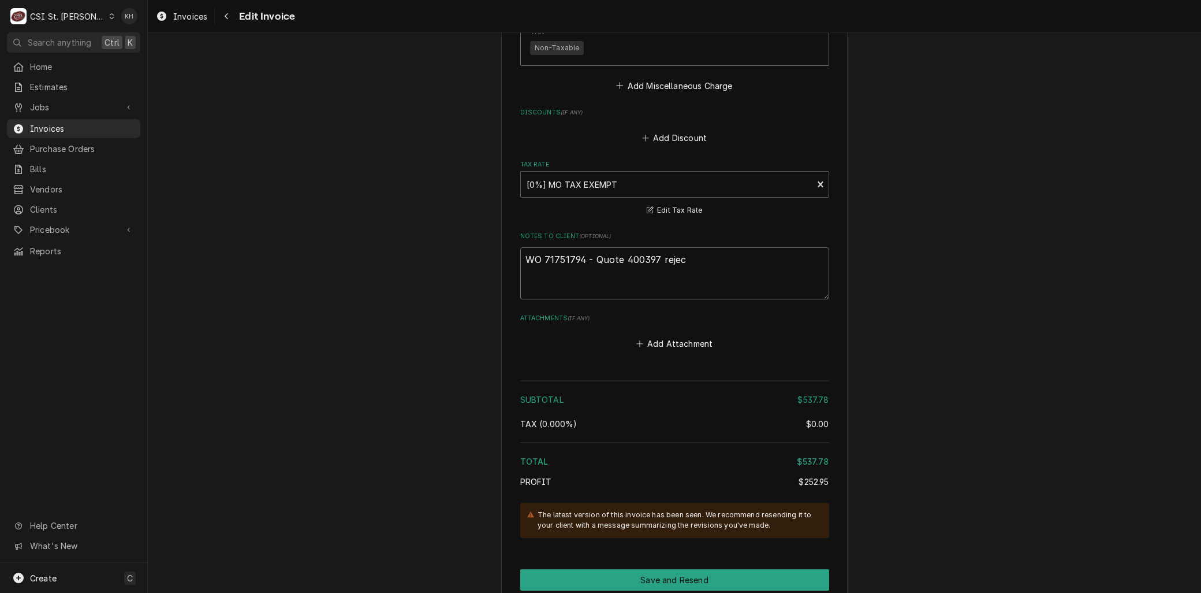
type textarea "WO 71751794 - Quote 400397 reject"
type textarea "x"
type textarea "WO 71751794 - Quote 400397 rejecte"
type textarea "x"
type textarea "WO 71751794 - Quote 400397 rejected"
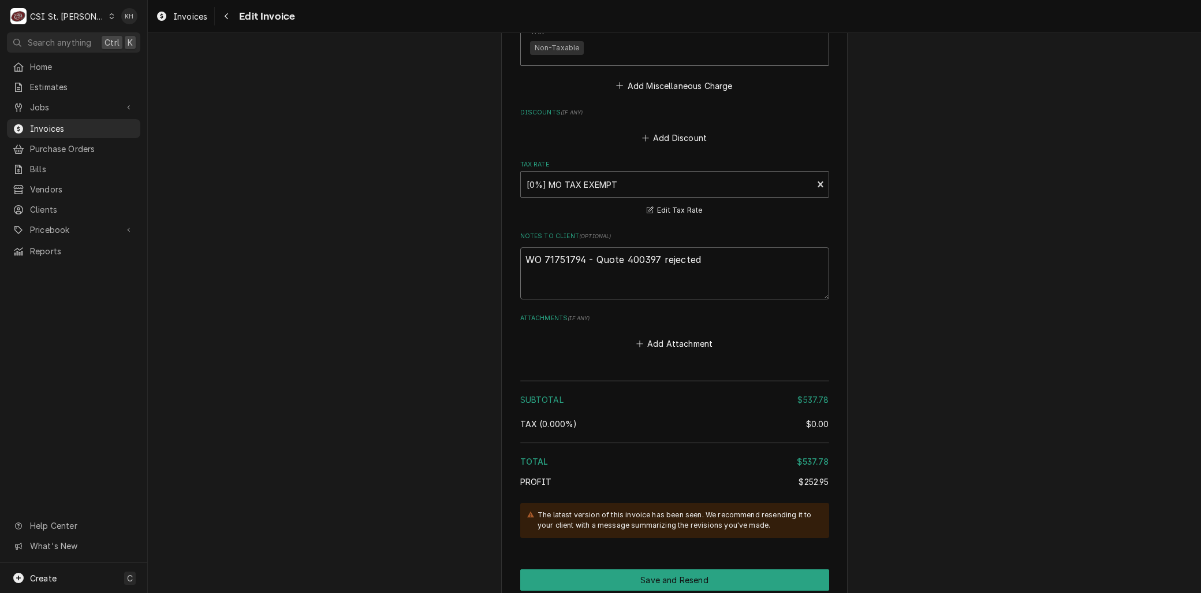
type textarea "x"
type textarea "WO 71751794 - Quote 400397 rejected."
type textarea "x"
type textarea "WO 71751794 - Quote 400397 rejected."
type textarea "x"
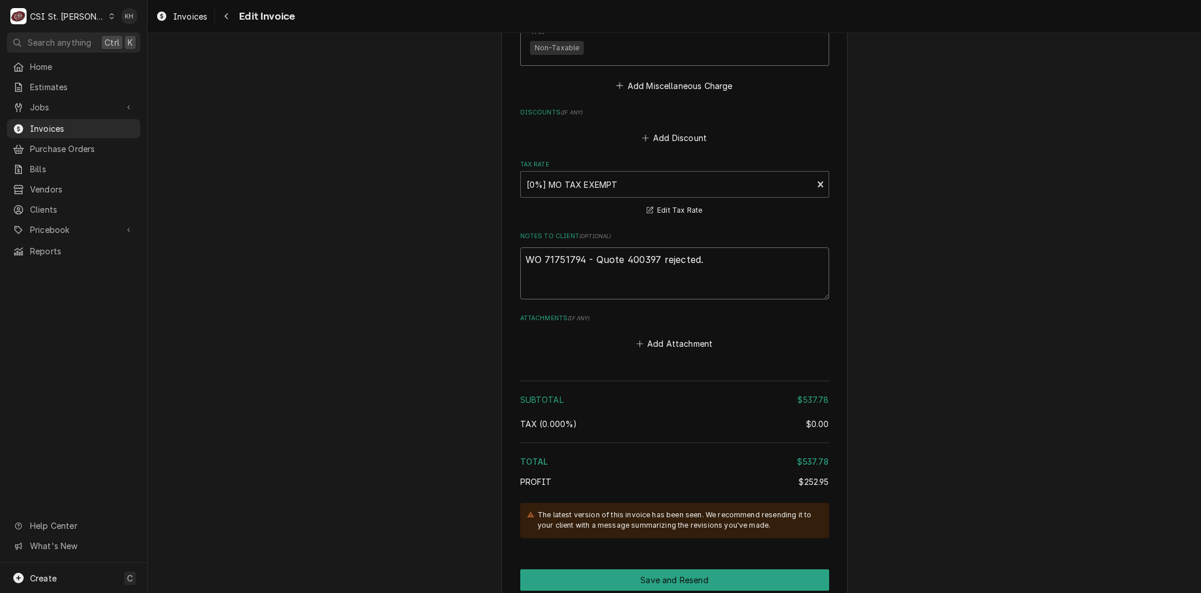
type textarea "WO 71751794 - Quote 400397 rejected. B"
type textarea "x"
type textarea "WO 71751794 - Quote 400397 rejected. Bi"
type textarea "x"
type textarea "WO 71751794 - Quote 400397 rejected. Bil"
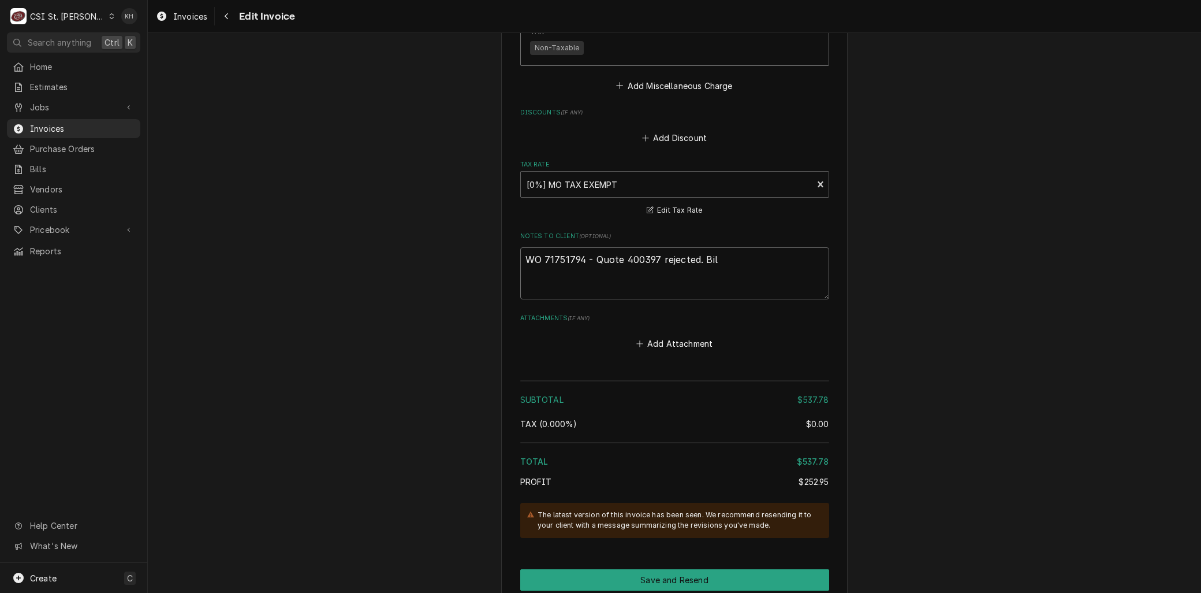
type textarea "x"
type textarea "WO 71751794 - Quote 400397 rejected. Bill"
type textarea "x"
type textarea "WO 71751794 - Quote 400397 rejected. Billi"
type textarea "x"
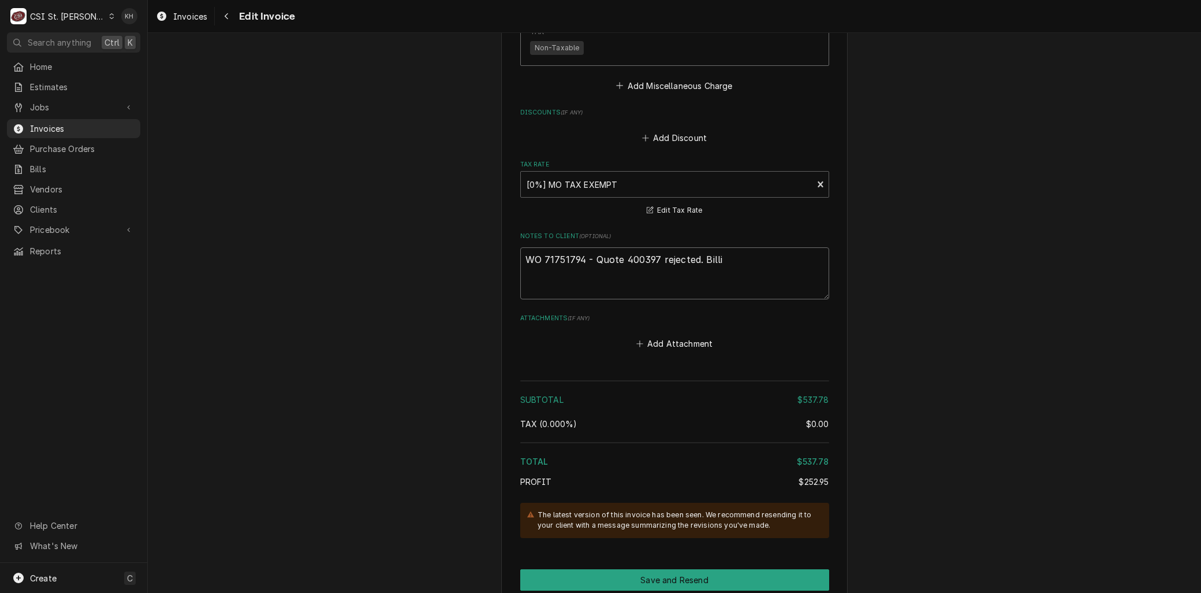
type textarea "WO 71751794 - Quote 400397 rejected. Billin"
type textarea "x"
type textarea "WO 71751794 - Quote 400397 rejected. Billing"
type textarea "x"
type textarea "WO 71751794 - Quote 400397 rejected. Billing"
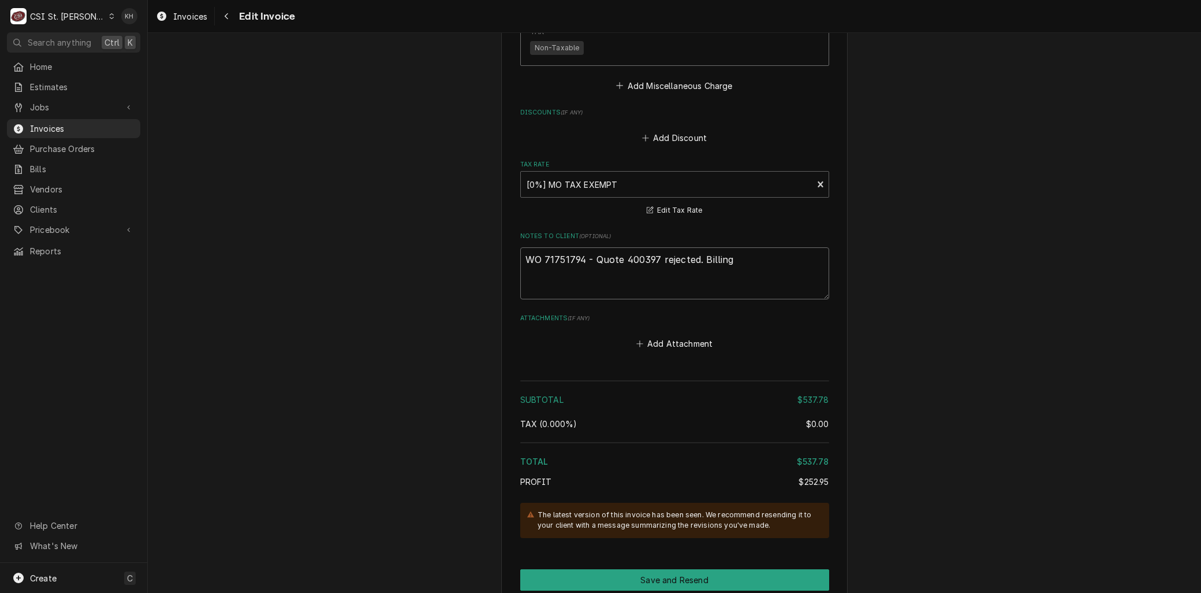
type textarea "x"
type textarea "WO 71751794 - Quote 400397 rejected. Billing i"
type textarea "x"
type textarea "WO 71751794 - Quote 400397 rejected. Billing in"
type textarea "x"
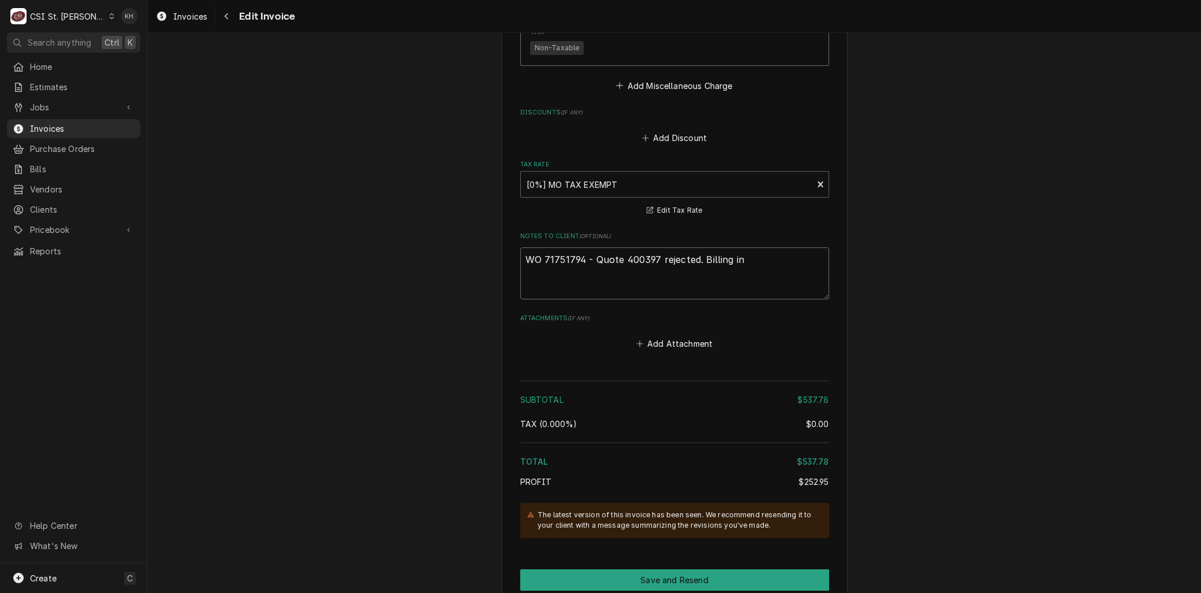
type textarea "WO 71751794 - Quote 400397 rejected. Billing inc"
type textarea "x"
type textarea "WO 71751794 - Quote 400397 rejected. Billing incu"
type textarea "x"
type textarea "WO 71751794 - Quote 400397 rejected. Billing incur"
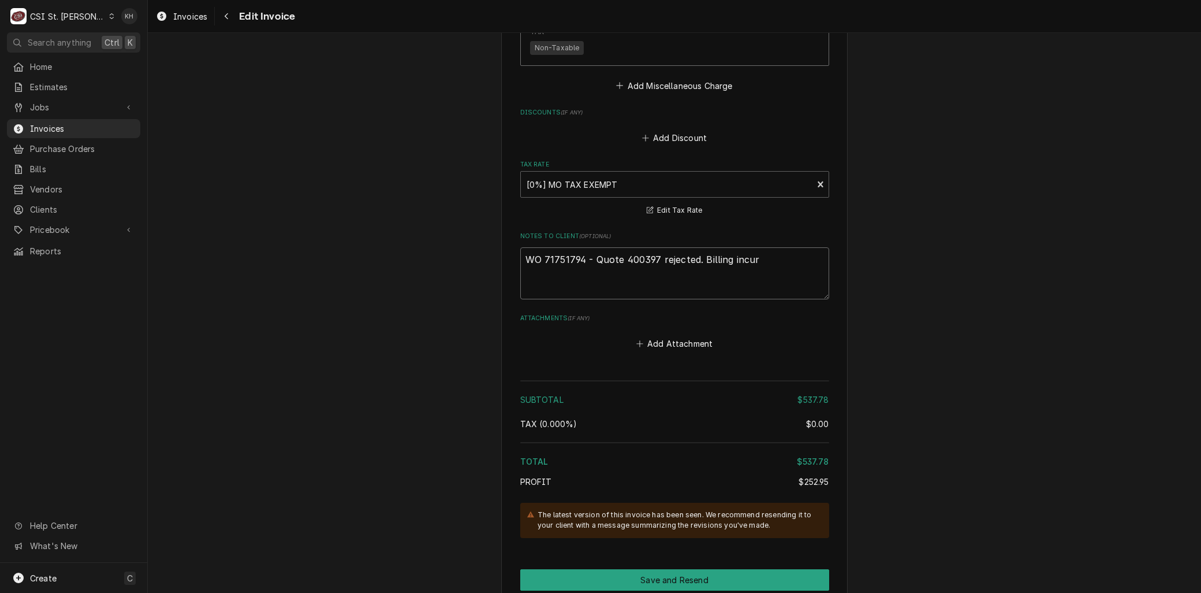
type textarea "x"
type textarea "WO 71751794 - Quote 400397 rejected. Billing incurr"
type textarea "x"
type textarea "WO 71751794 - Quote 400397 rejected. Billing incurre"
type textarea "x"
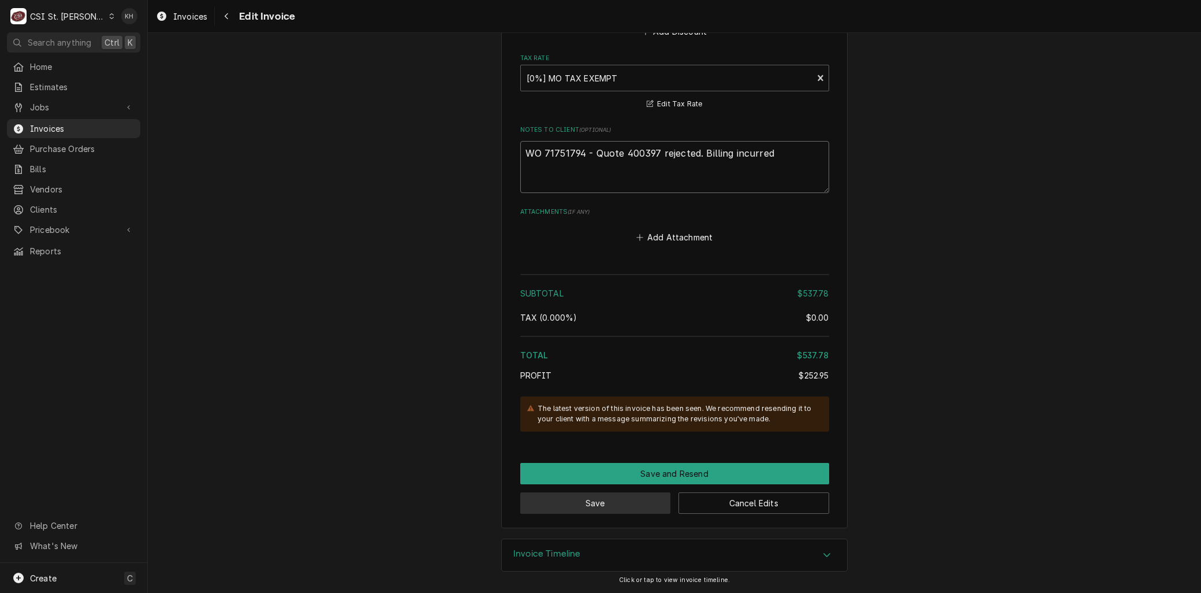
type textarea "WO 71751794 - Quote 400397 rejected. Billing incurred"
click at [605, 507] on button "Save" at bounding box center [595, 502] width 151 height 21
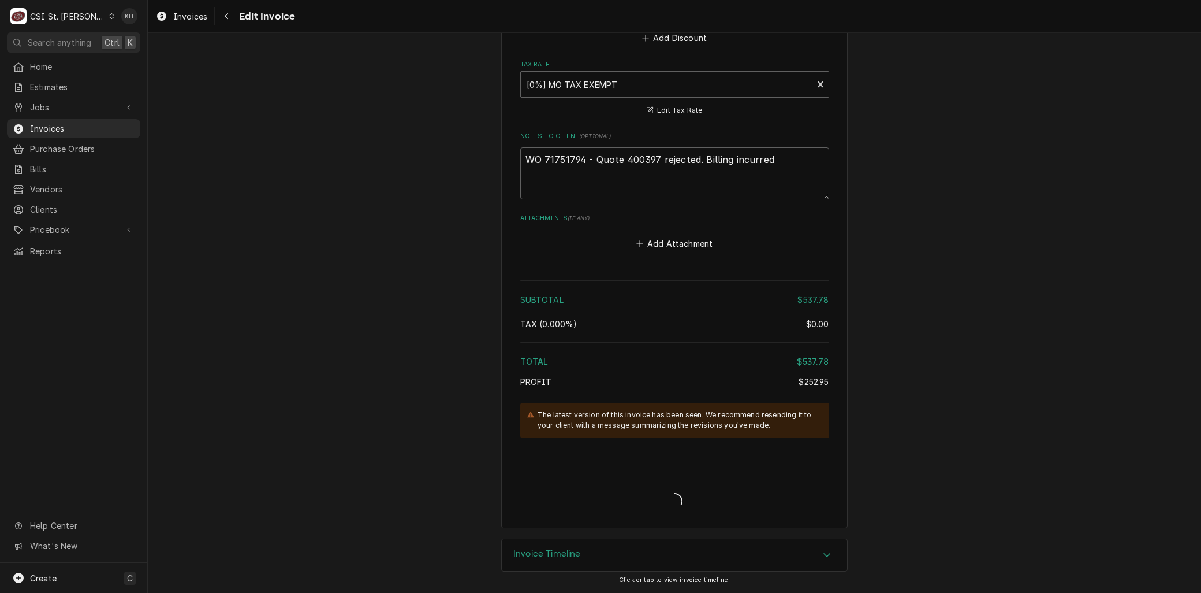
scroll to position [2538, 0]
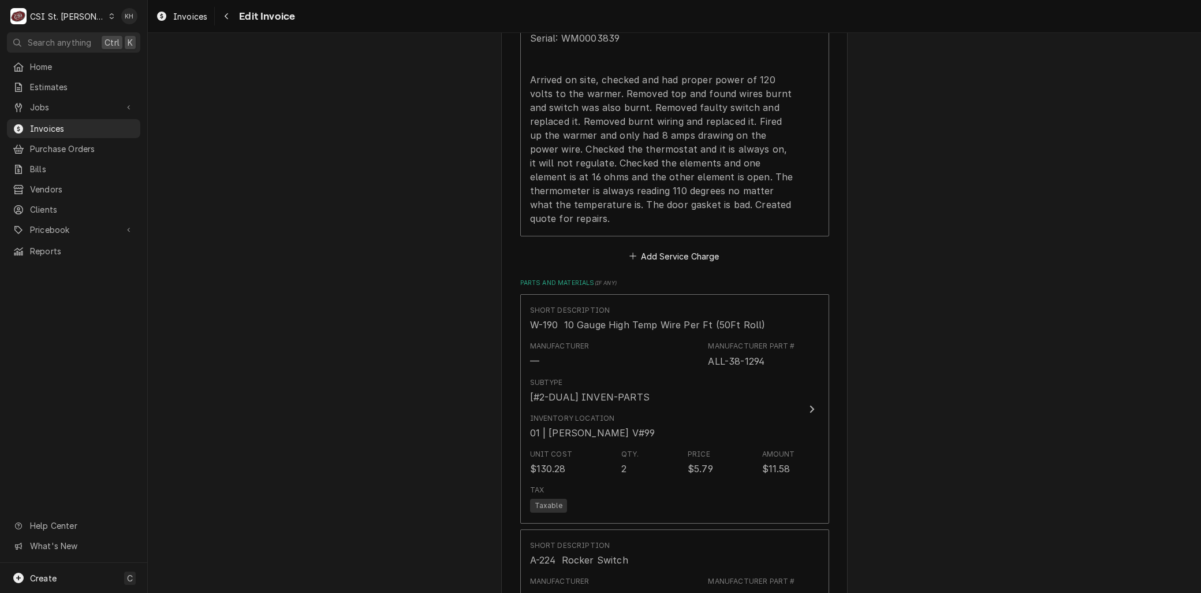
type textarea "x"
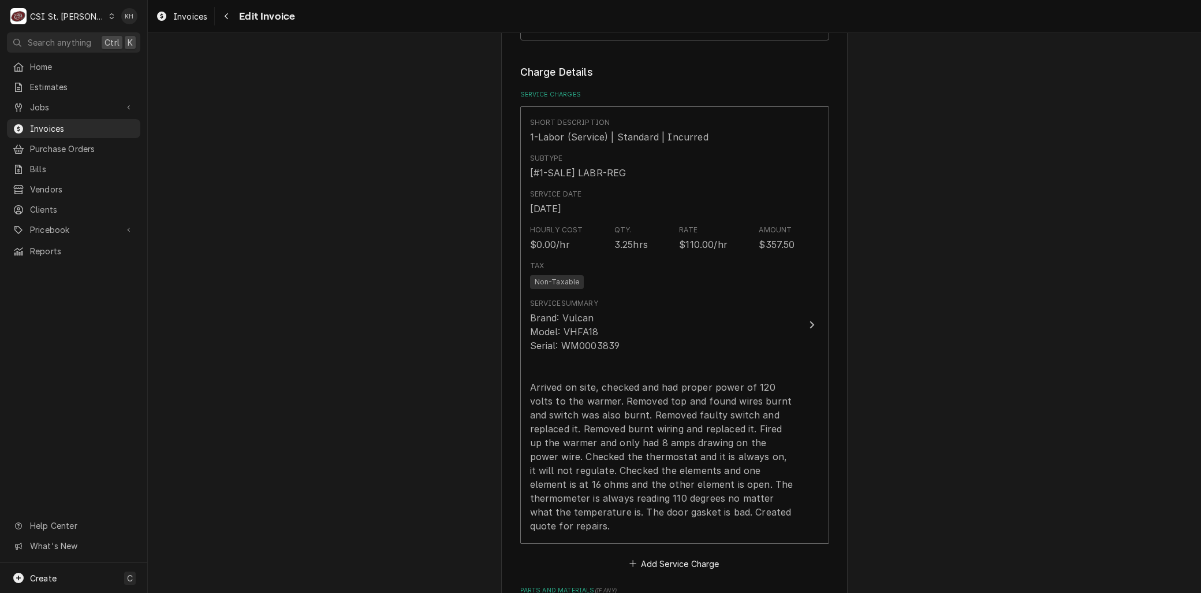
scroll to position [806, 0]
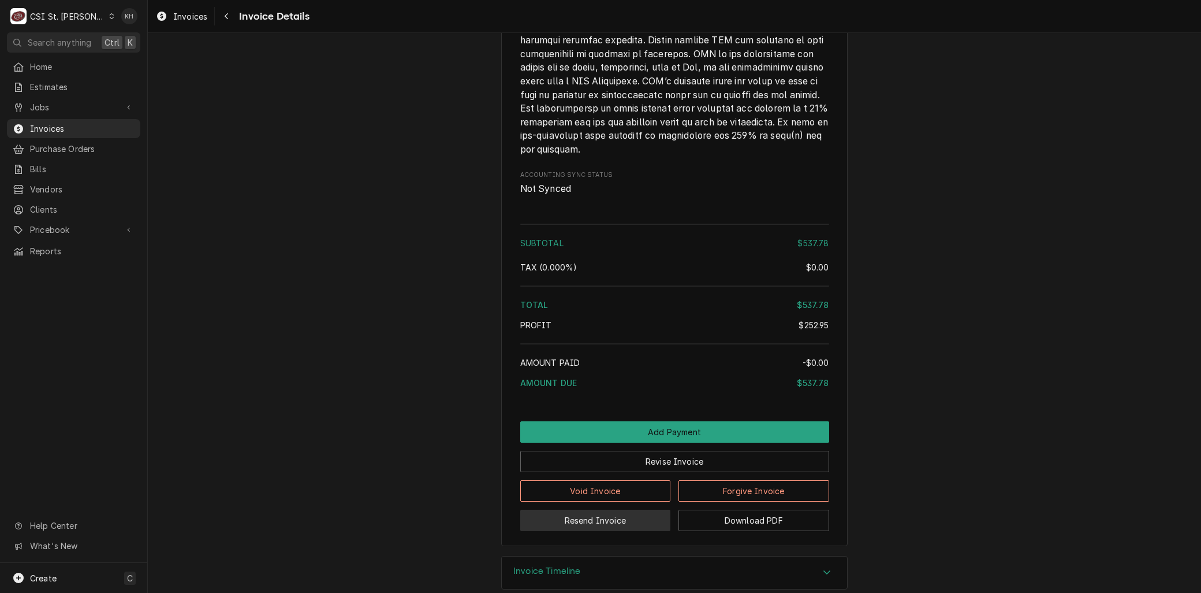
scroll to position [2374, 0]
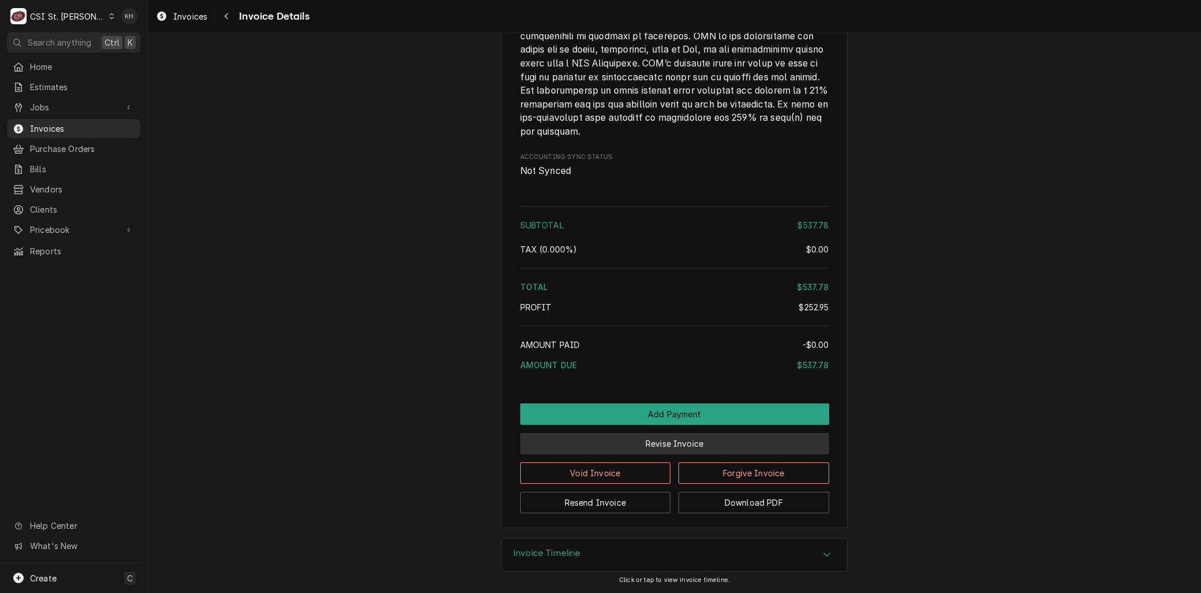
click at [640, 449] on button "Revise Invoice" at bounding box center [674, 443] width 309 height 21
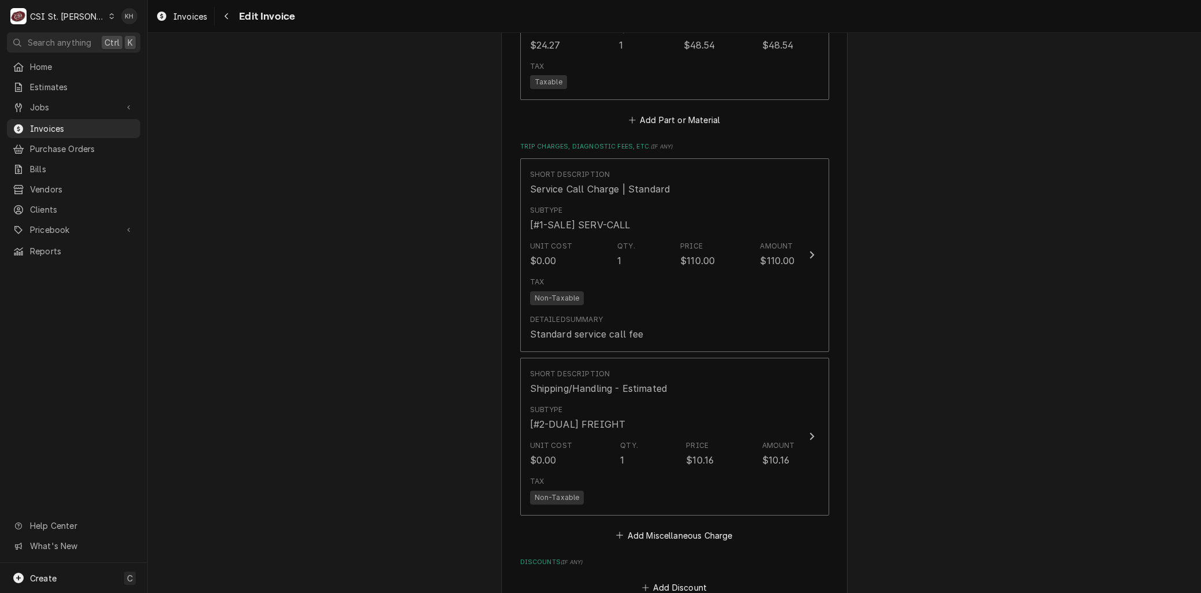
scroll to position [2181, 0]
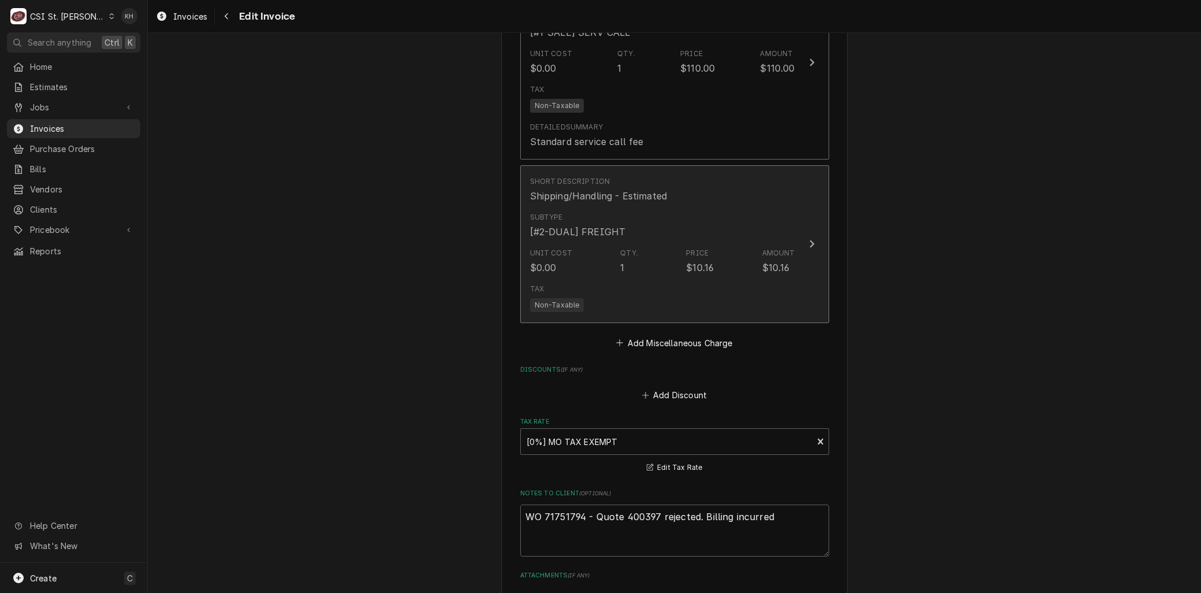
click at [591, 270] on div "Unit Cost $0.00 Qty. 1 Price $10.16 Amount $10.16" at bounding box center [662, 261] width 265 height 36
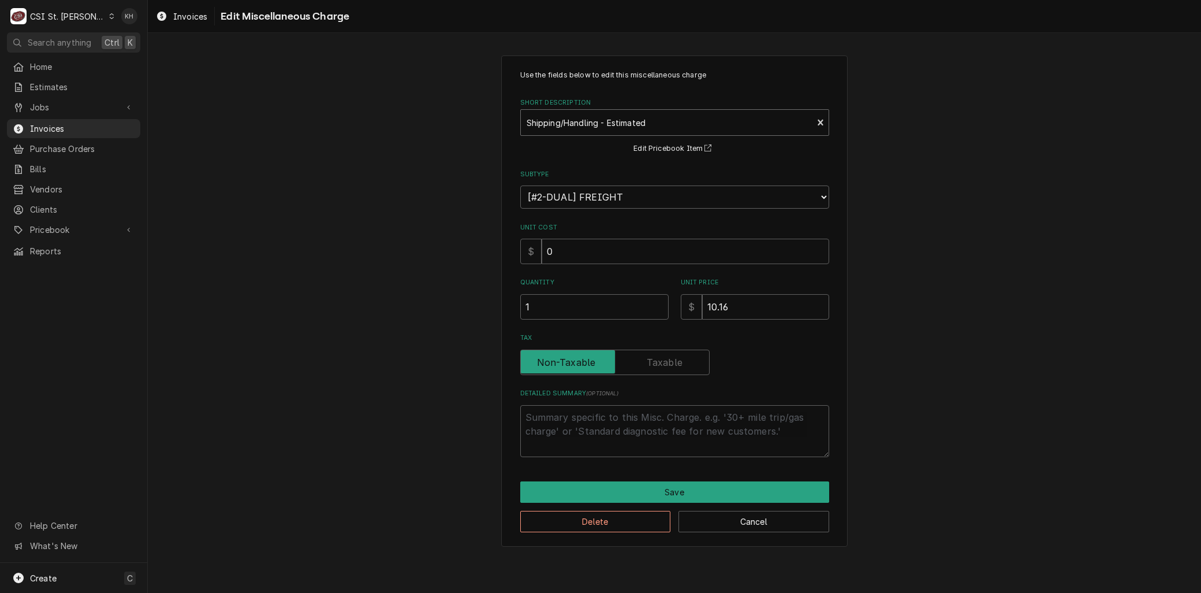
type textarea "x"
click at [575, 128] on div "Short Description" at bounding box center [667, 122] width 281 height 21
type input "ship"
drag, startPoint x: 713, startPoint y: 311, endPoint x: 624, endPoint y: 289, distance: 92.2
click at [621, 289] on div "Quantity 1 Unit Price $ 0" at bounding box center [674, 298] width 309 height 41
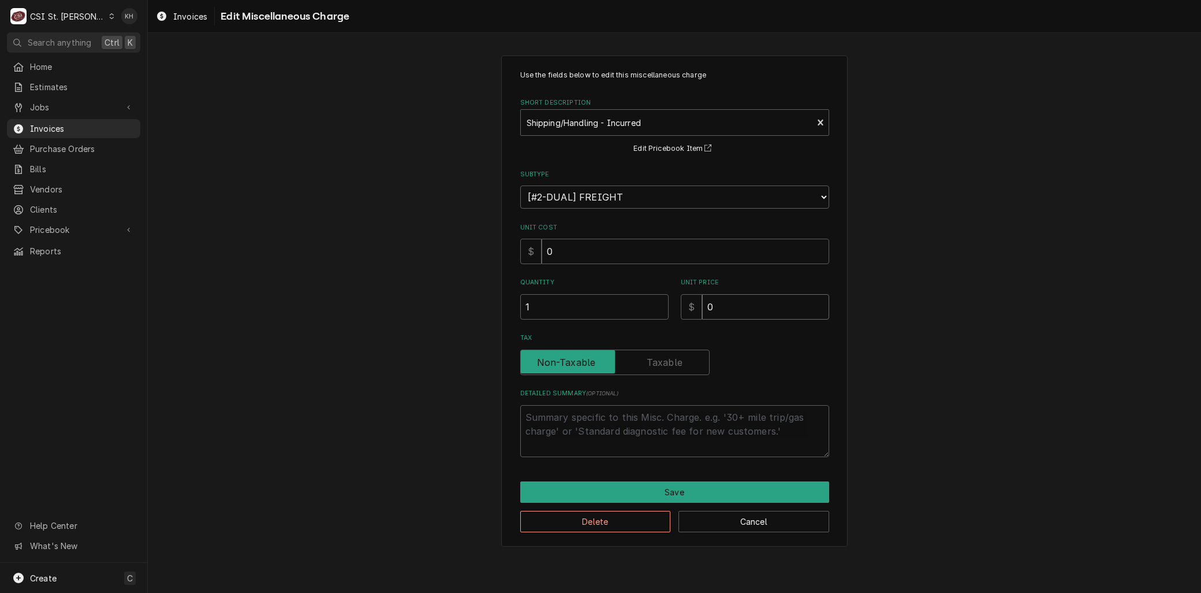
type textarea "x"
type input "1"
type textarea "x"
type input "10"
type textarea "x"
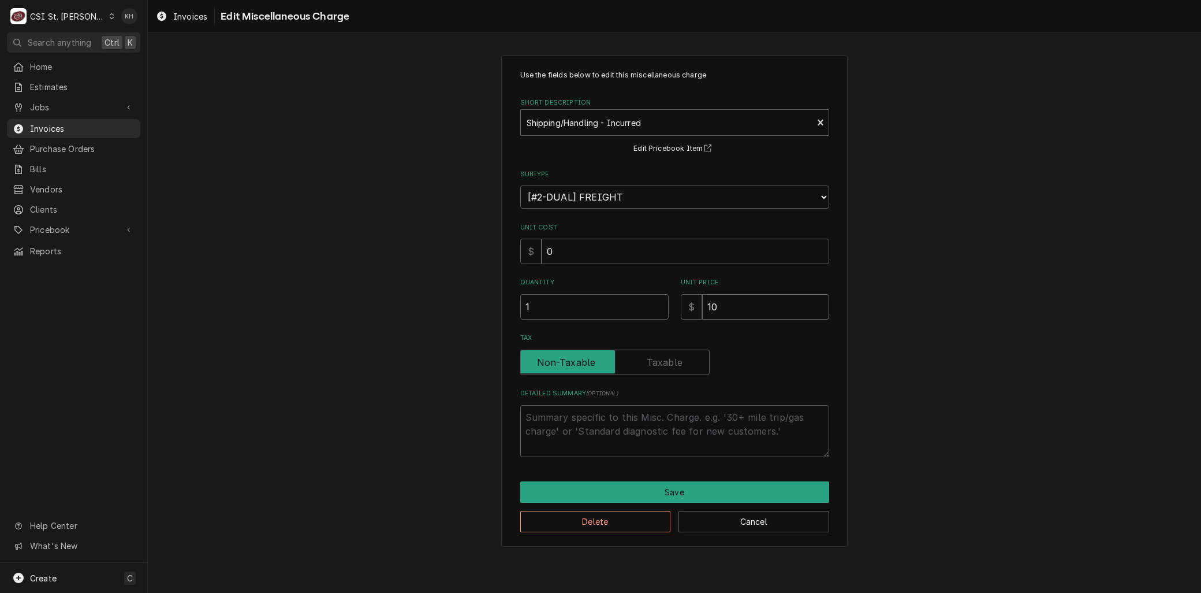
type input "10.1"
type textarea "x"
type input "10.16"
click at [672, 493] on button "Save" at bounding box center [674, 491] width 309 height 21
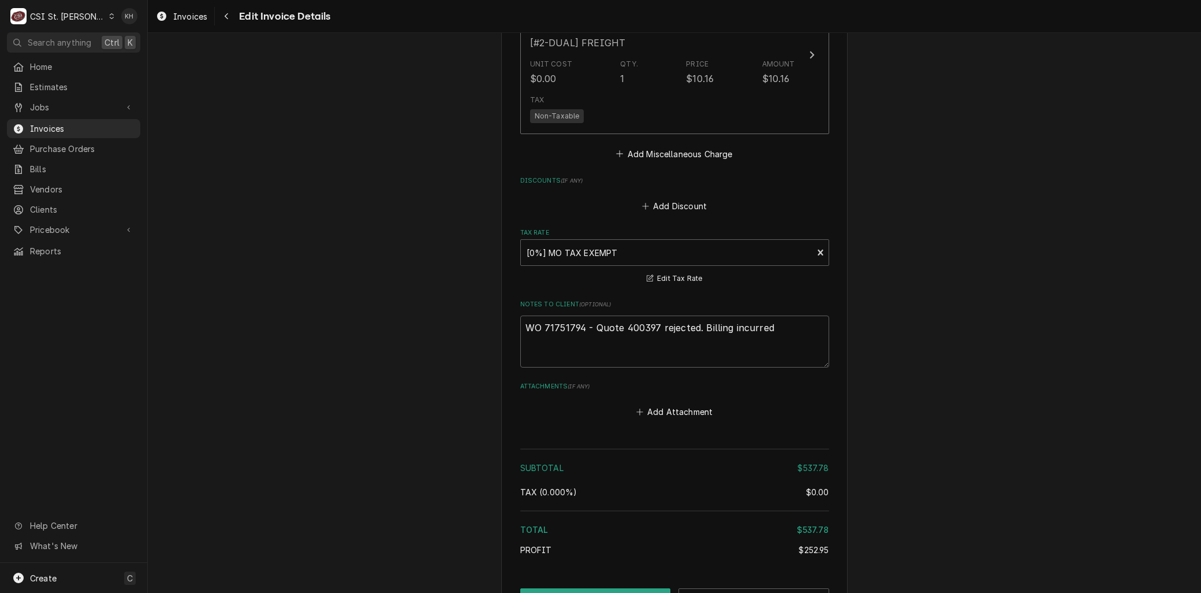
scroll to position [2466, 0]
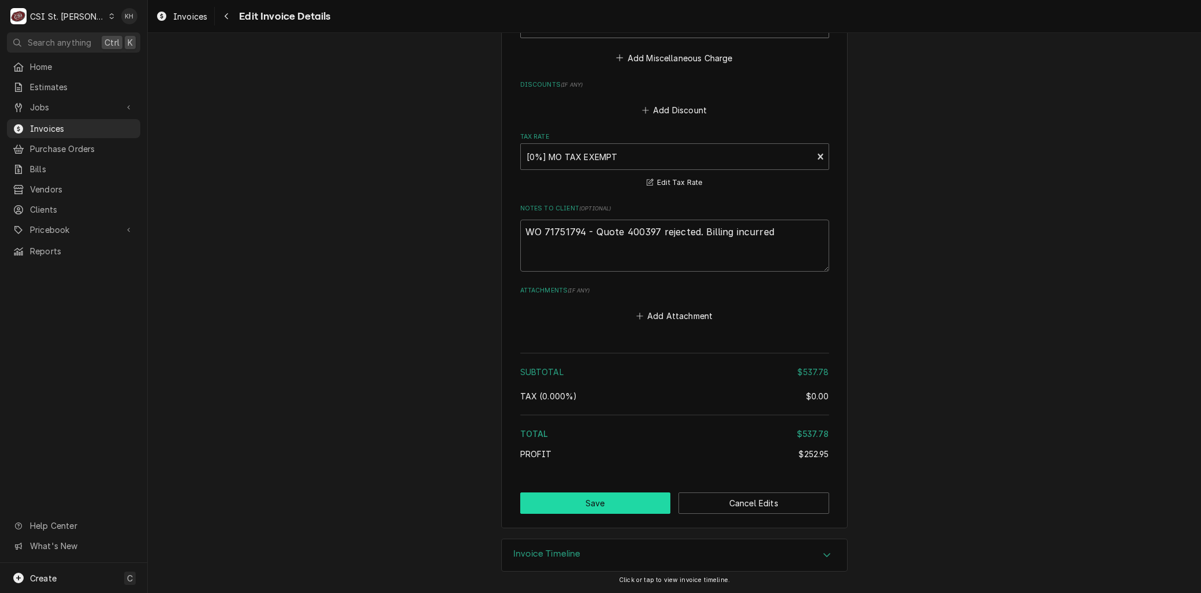
click at [612, 493] on button "Save" at bounding box center [595, 502] width 151 height 21
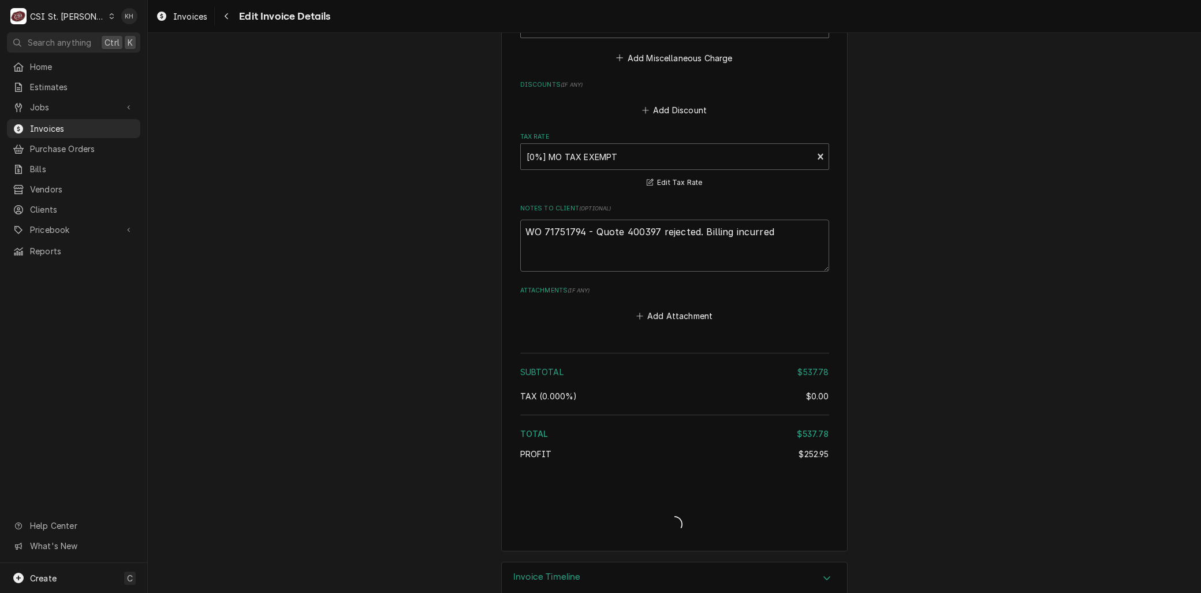
type textarea "x"
